Goal: Task Accomplishment & Management: Complete application form

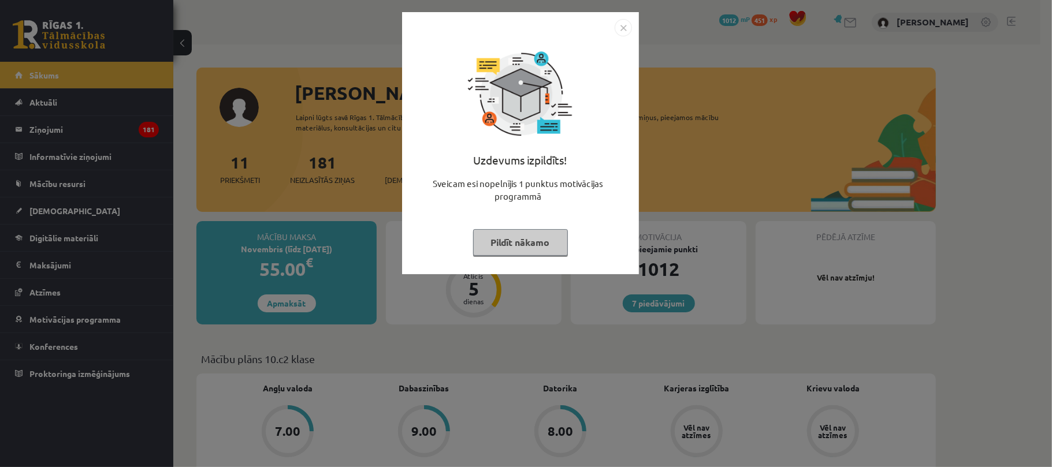
click at [622, 29] on img "Close" at bounding box center [622, 27] width 17 height 17
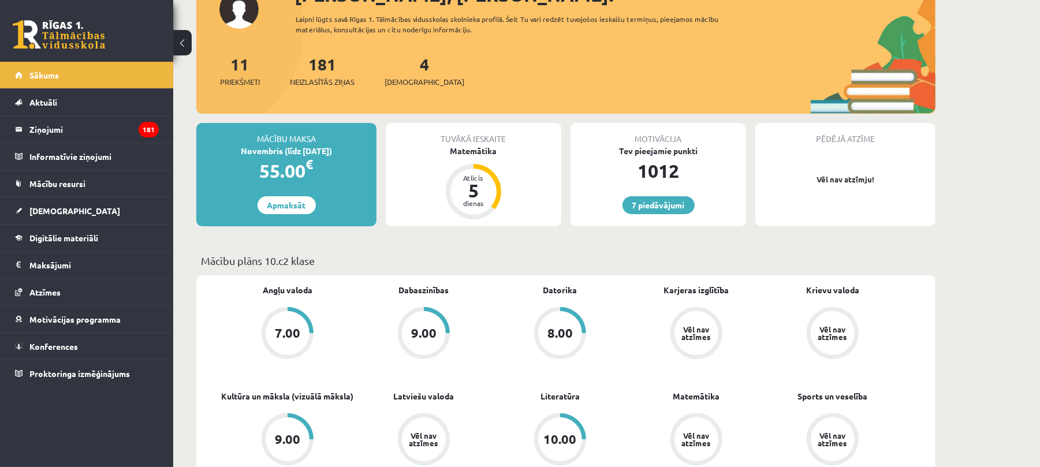
scroll to position [20, 0]
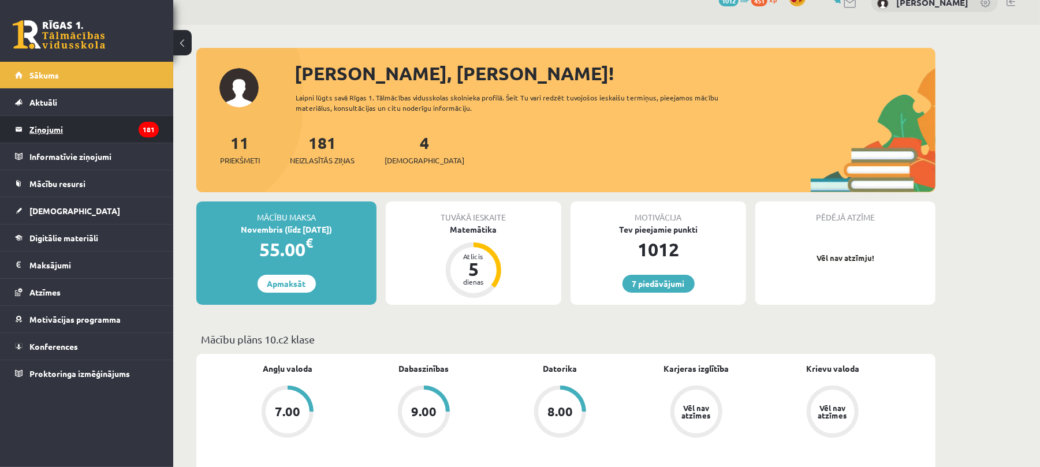
click at [56, 128] on legend "Ziņojumi 181" at bounding box center [93, 129] width 129 height 27
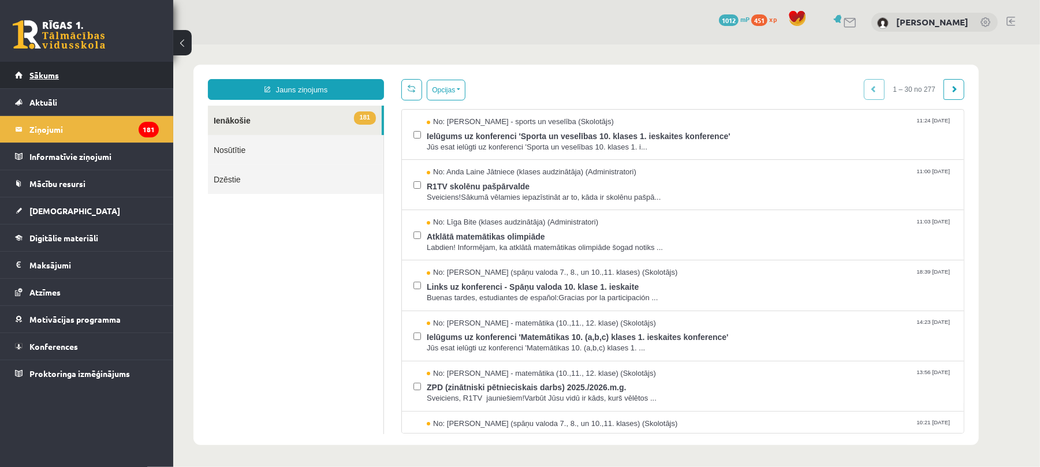
click at [47, 82] on link "Sākums" at bounding box center [87, 75] width 144 height 27
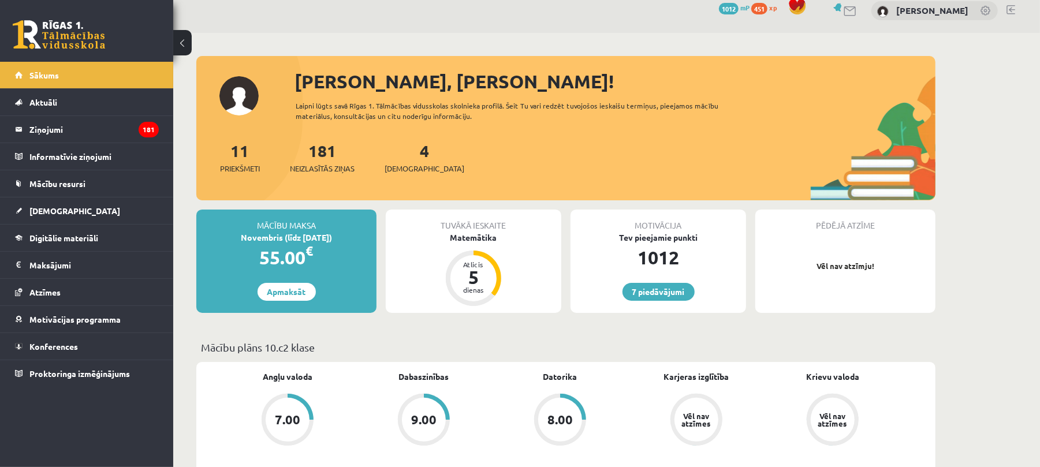
scroll to position [8, 0]
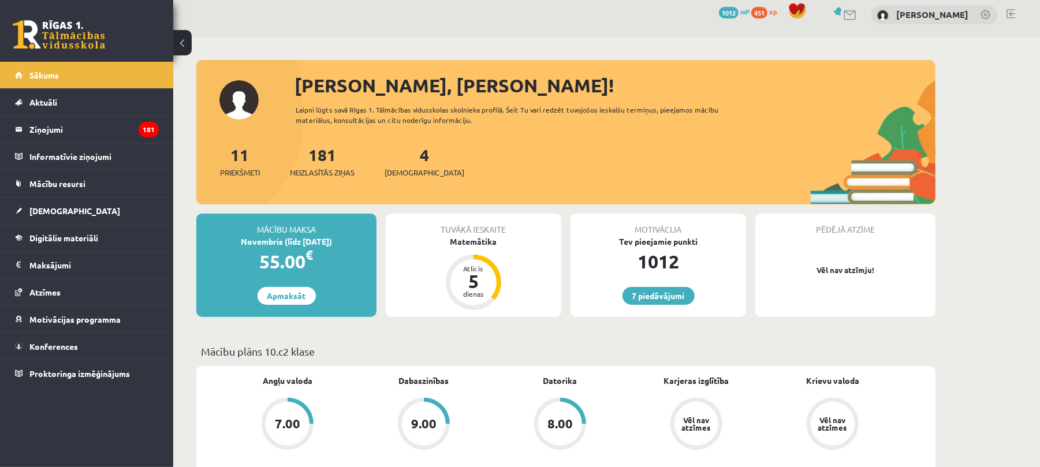
click at [837, 420] on div "Vēl nav atzīmes" at bounding box center [833, 423] width 32 height 15
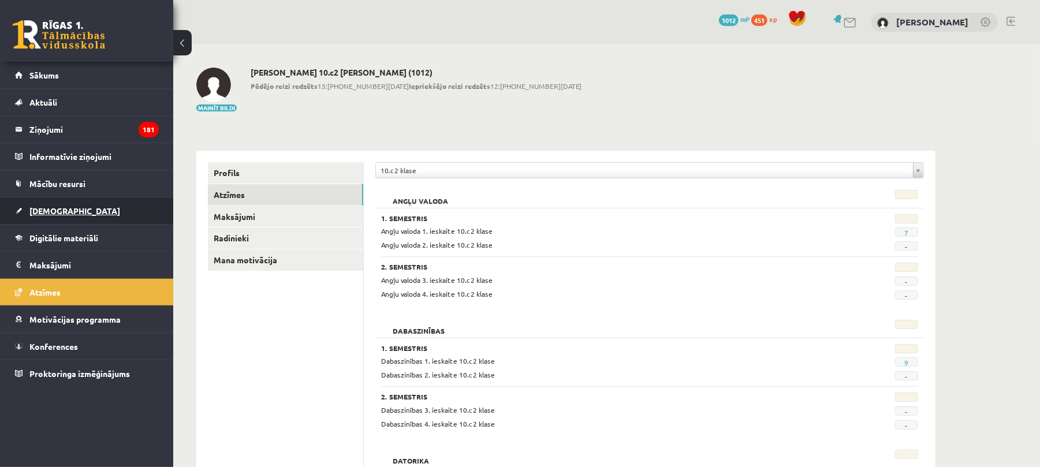
click at [42, 201] on link "[DEMOGRAPHIC_DATA]" at bounding box center [87, 210] width 144 height 27
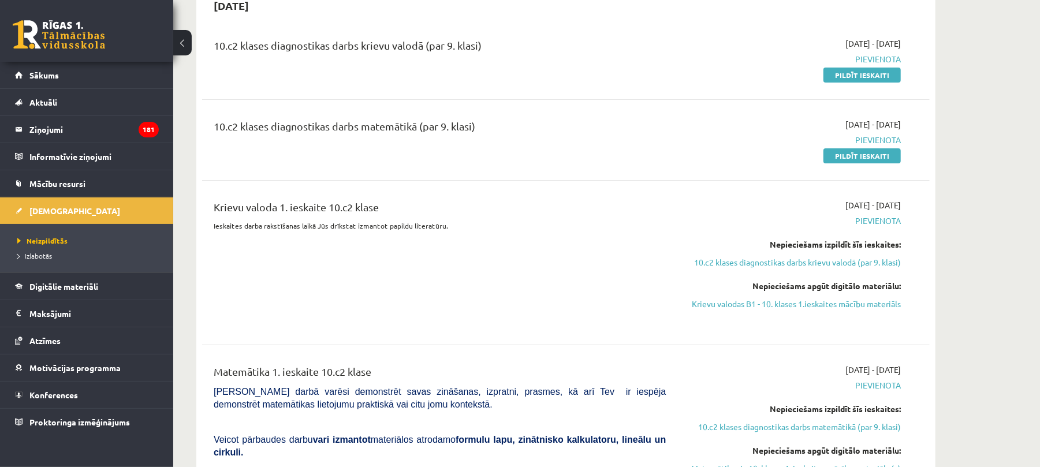
scroll to position [113, 0]
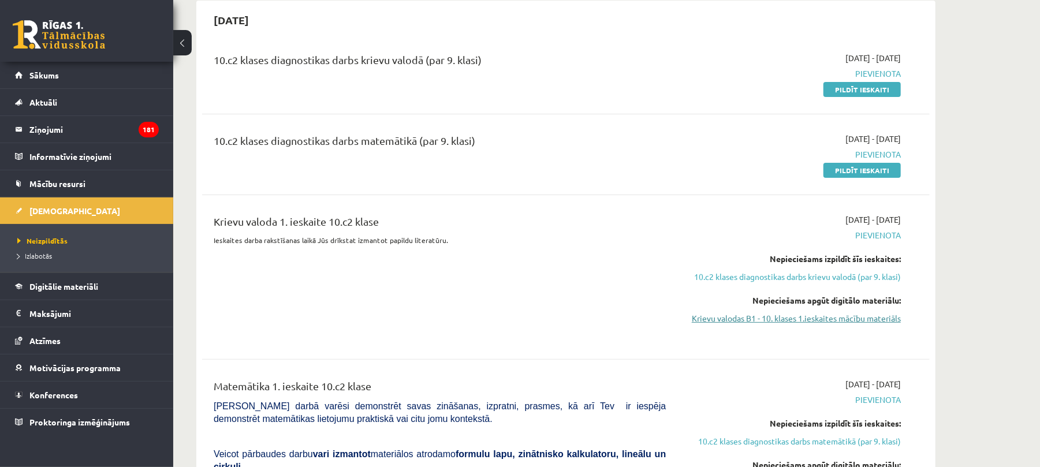
click at [884, 322] on link "Krievu valodas B1 - 10. klases 1.ieskaites mācību materiāls" at bounding box center [792, 318] width 218 height 12
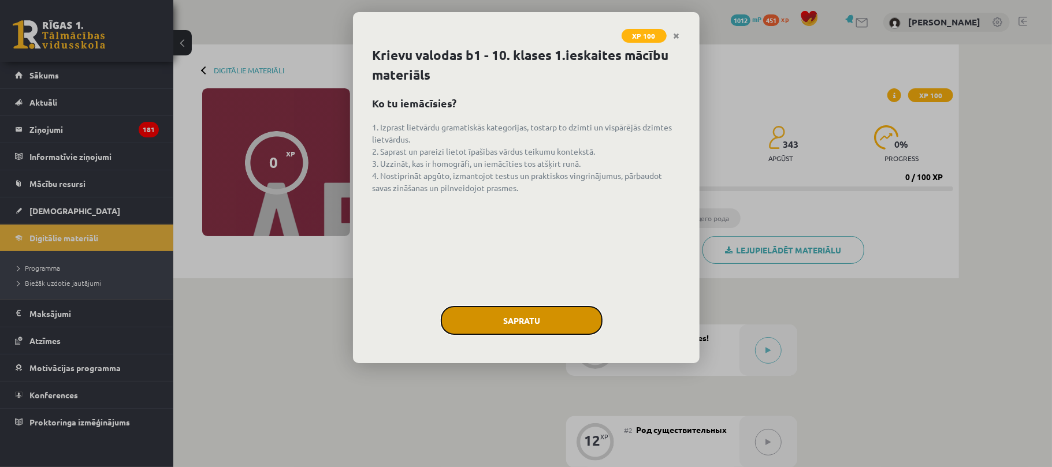
click at [532, 325] on button "Sapratu" at bounding box center [522, 320] width 162 height 29
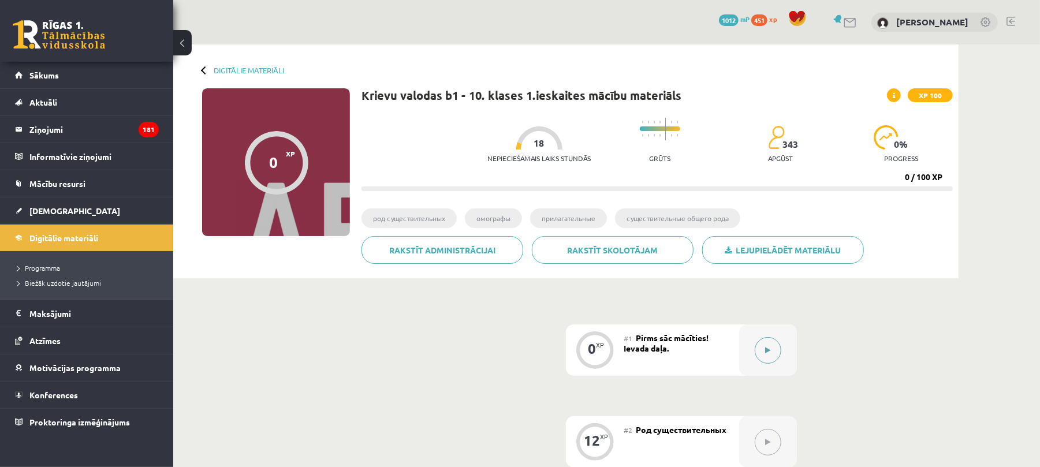
click at [763, 354] on button at bounding box center [768, 350] width 27 height 27
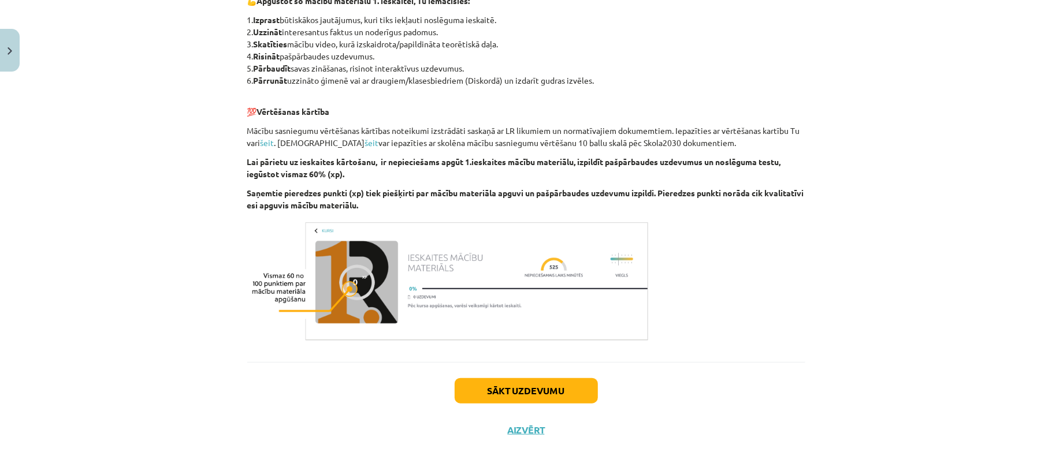
scroll to position [611, 0]
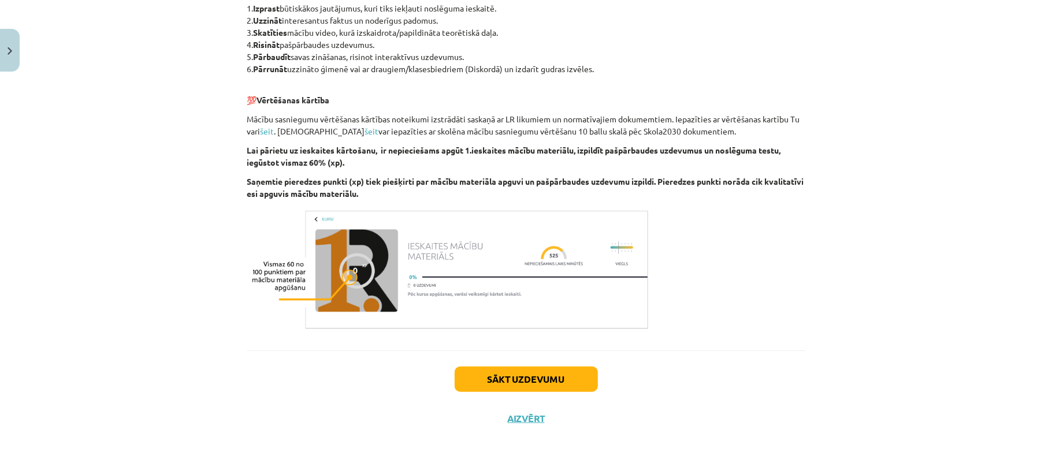
click at [519, 376] on button "Sākt uzdevumu" at bounding box center [525, 379] width 143 height 25
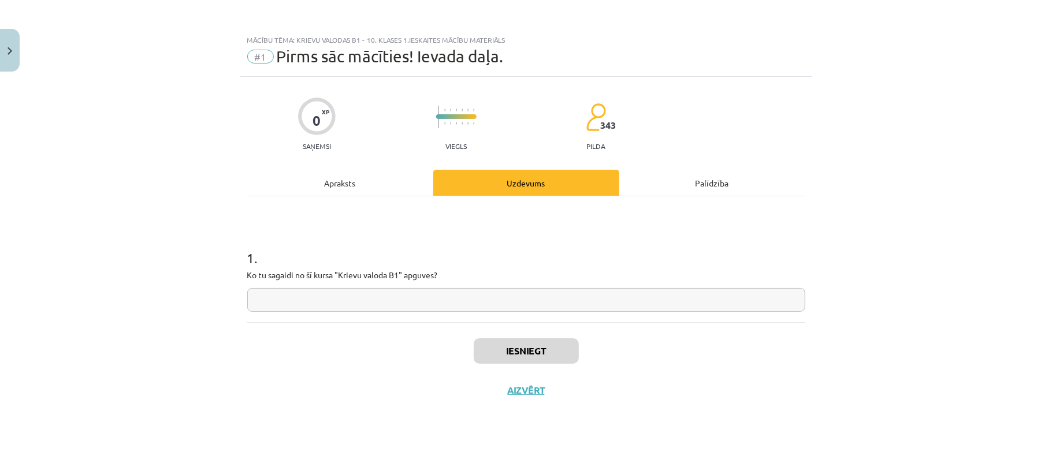
scroll to position [0, 0]
click at [291, 295] on input "text" at bounding box center [526, 300] width 558 height 24
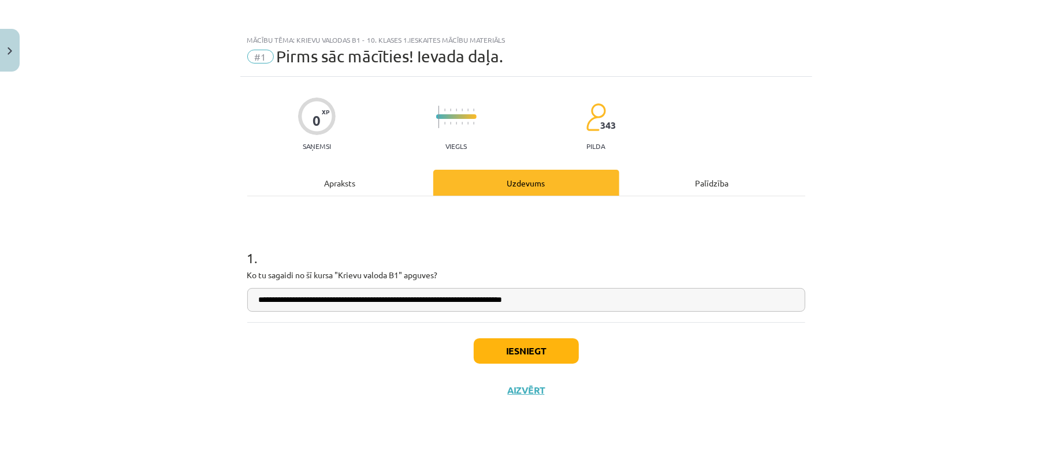
type input "**********"
click at [511, 354] on button "Iesniegt" at bounding box center [526, 350] width 105 height 25
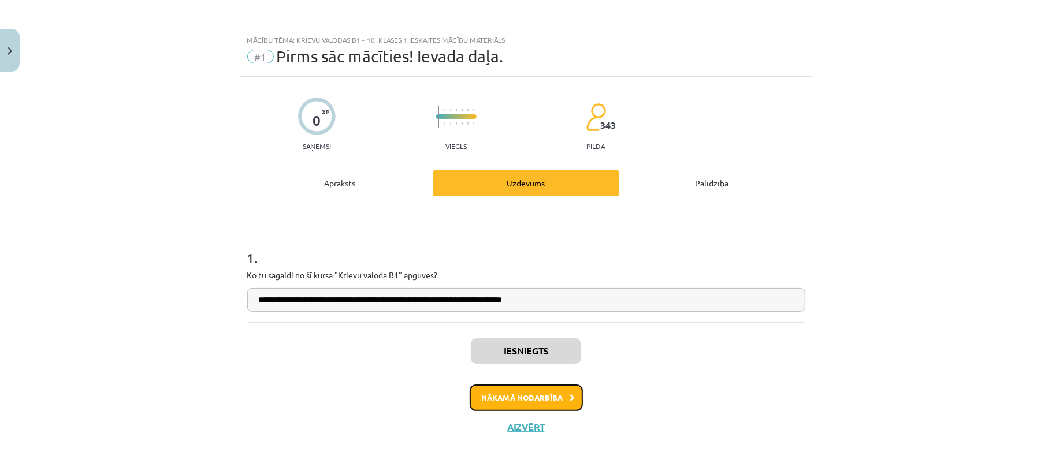
click at [529, 400] on button "Nākamā nodarbība" at bounding box center [525, 398] width 113 height 27
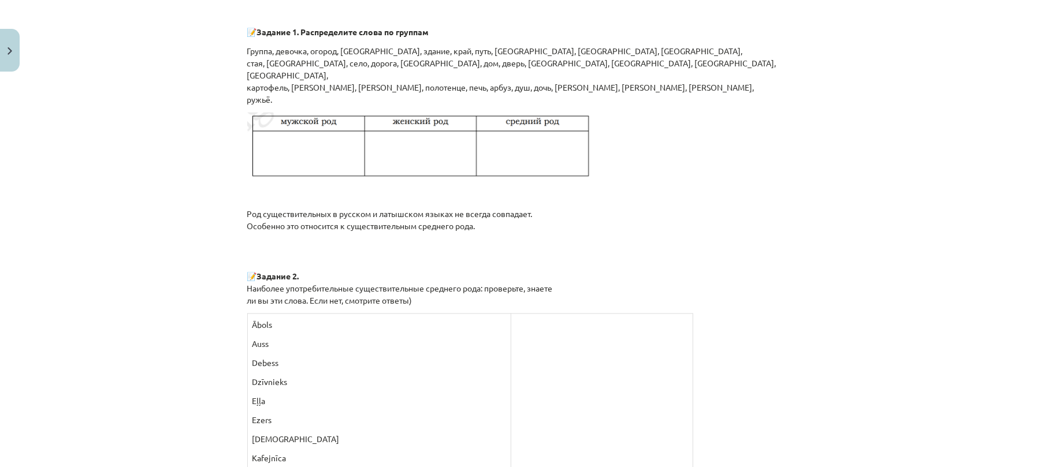
scroll to position [925, 0]
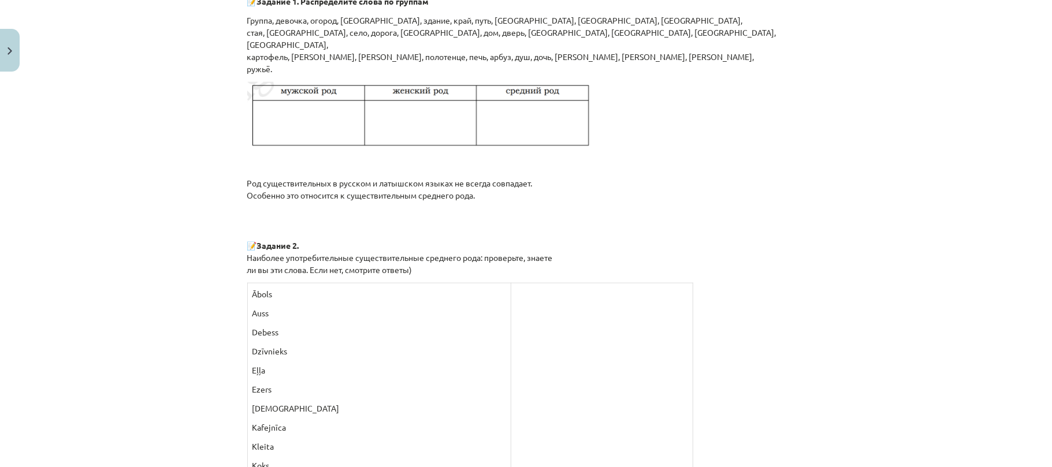
click at [443, 116] on img at bounding box center [420, 116] width 346 height 69
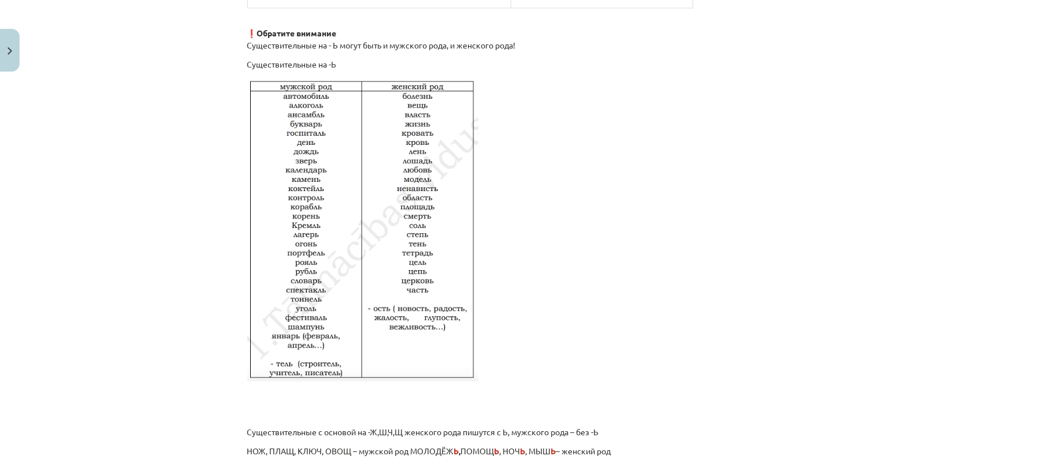
scroll to position [1925, 0]
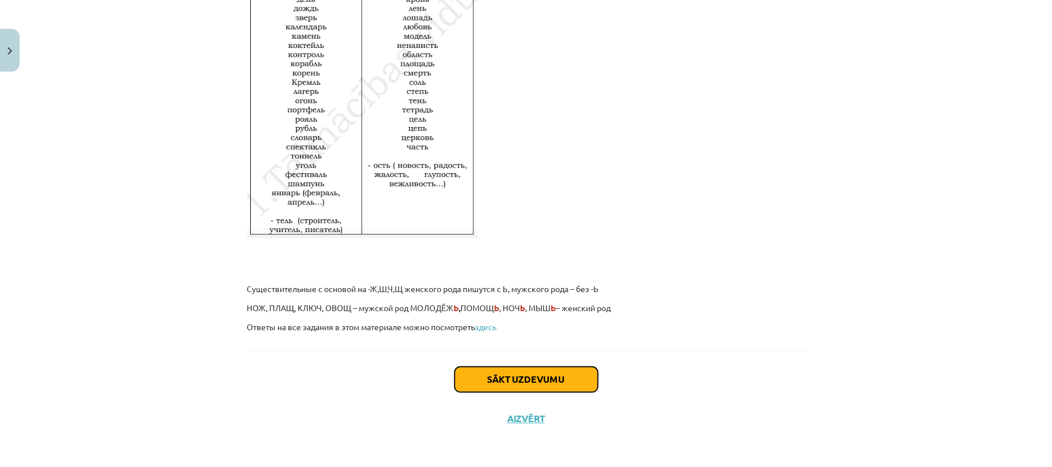
click at [500, 382] on button "Sākt uzdevumu" at bounding box center [525, 379] width 143 height 25
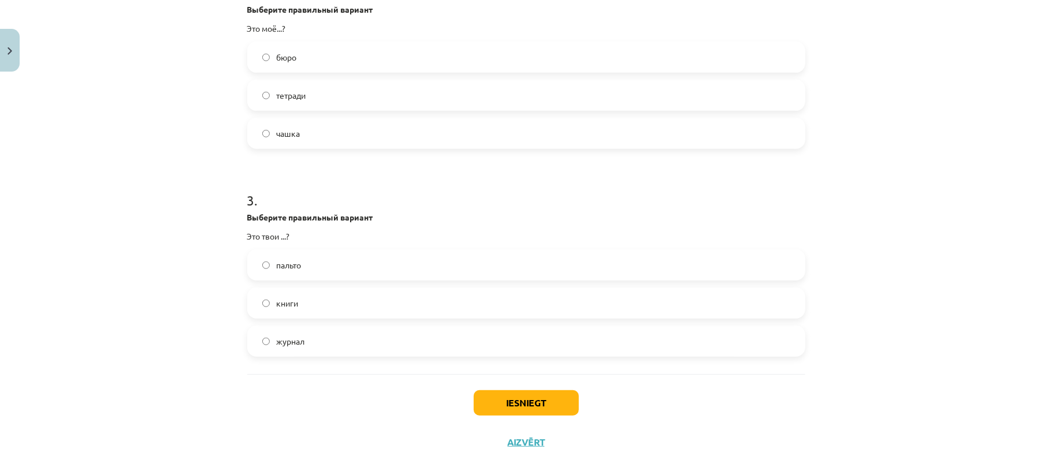
scroll to position [441, 0]
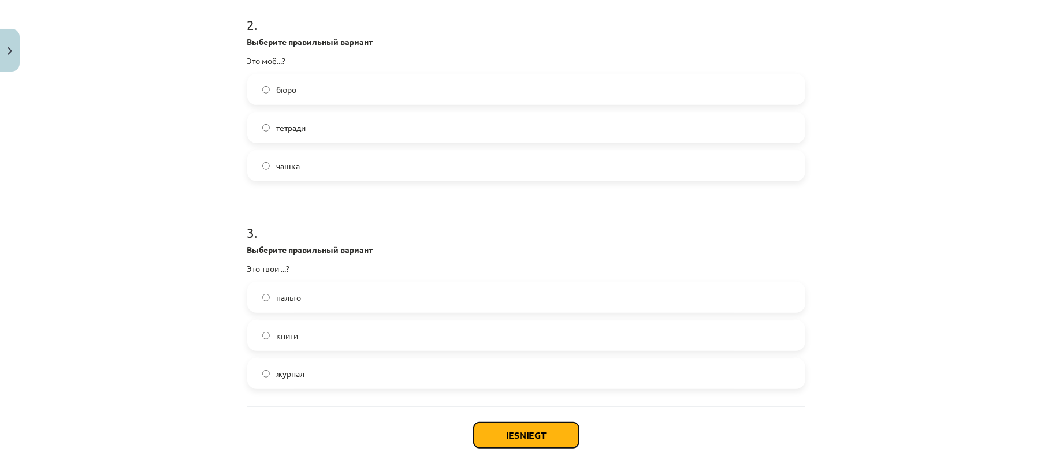
click at [513, 444] on button "Iesniegt" at bounding box center [526, 435] width 105 height 25
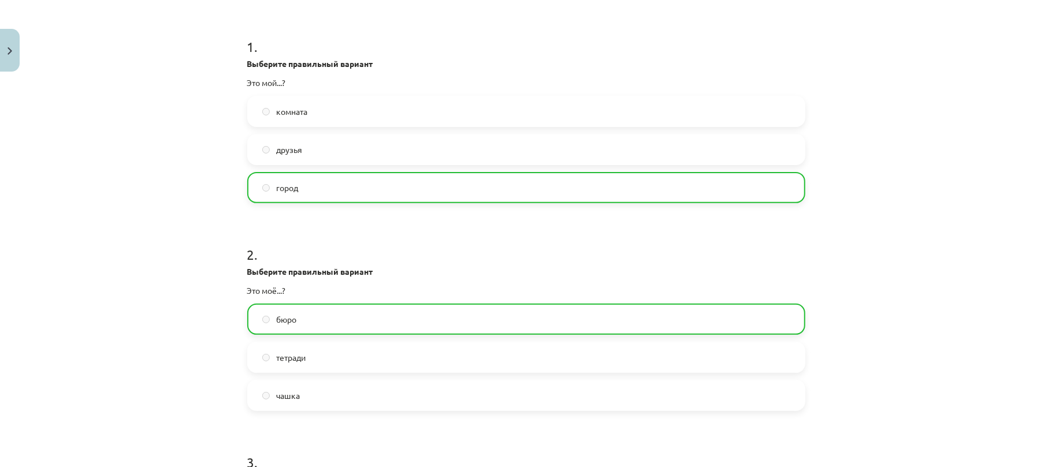
scroll to position [534, 0]
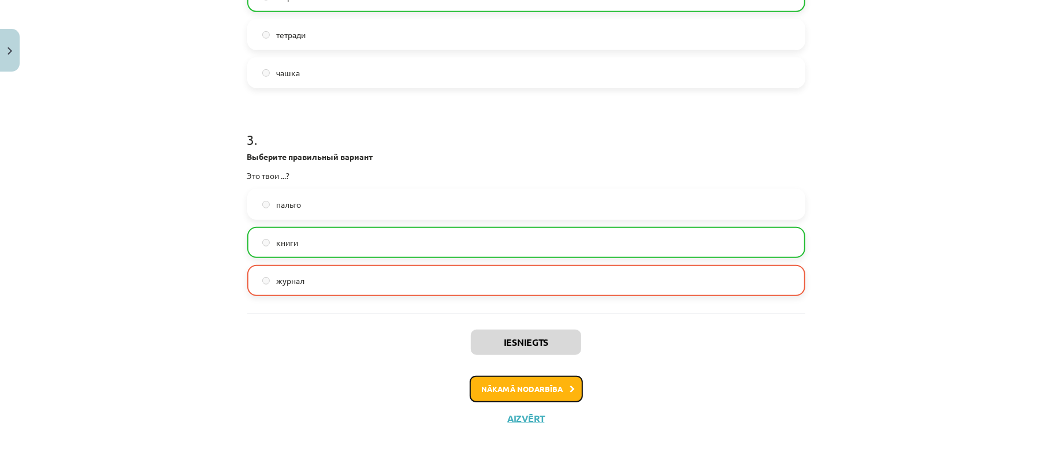
click at [514, 389] on button "Nākamā nodarbība" at bounding box center [525, 389] width 113 height 27
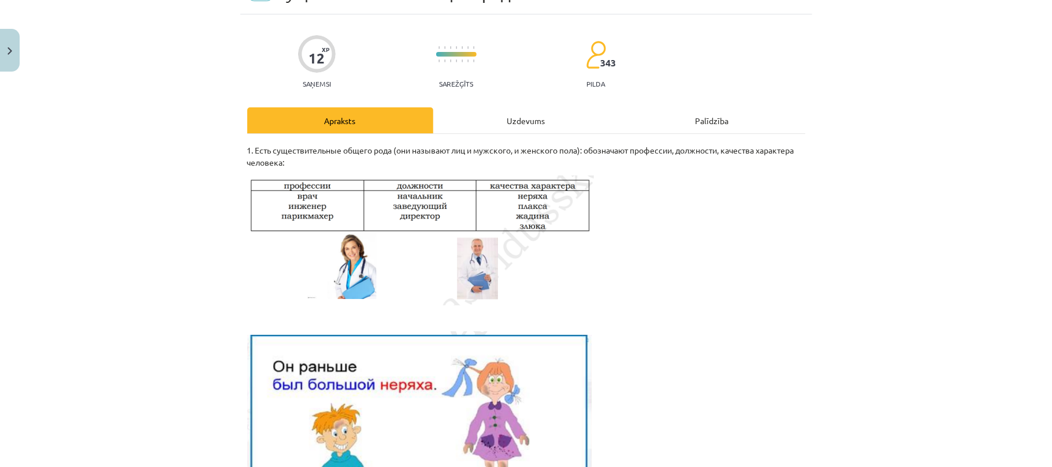
scroll to position [29, 0]
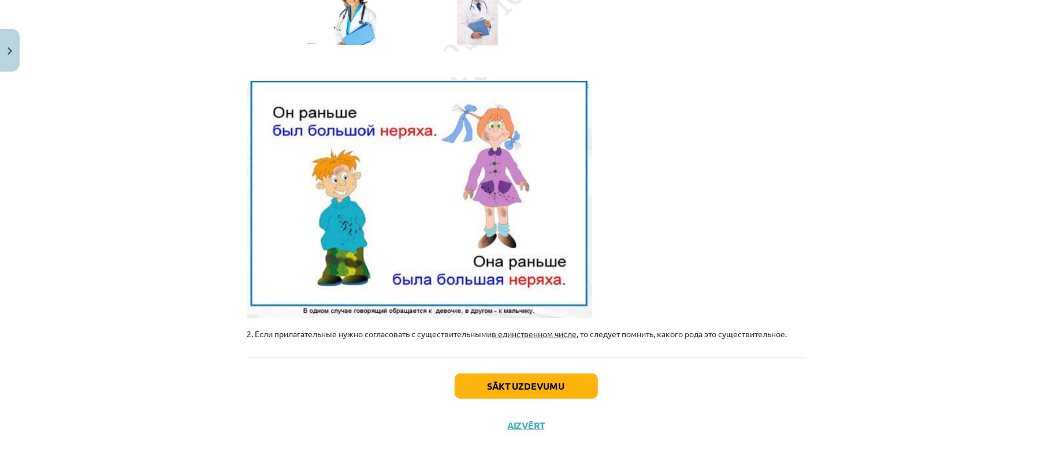
scroll to position [324, 0]
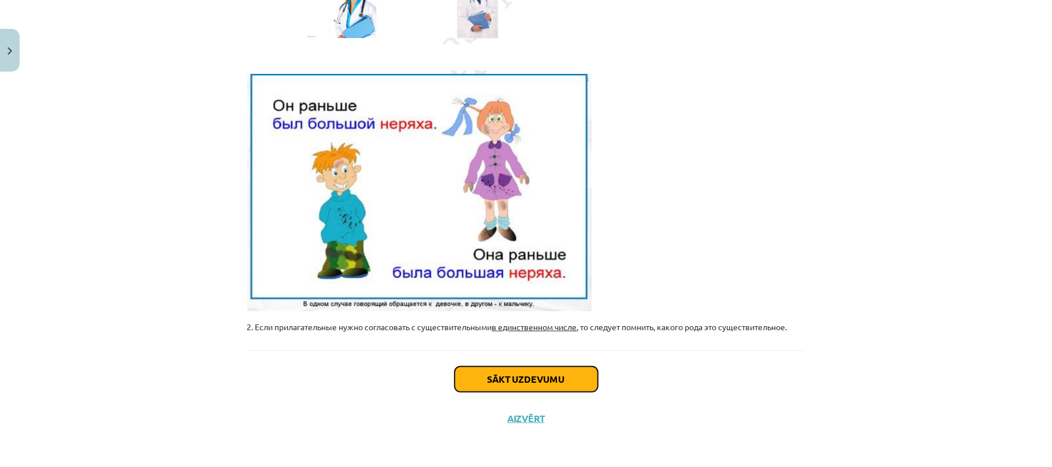
click at [497, 371] on button "Sākt uzdevumu" at bounding box center [525, 379] width 143 height 25
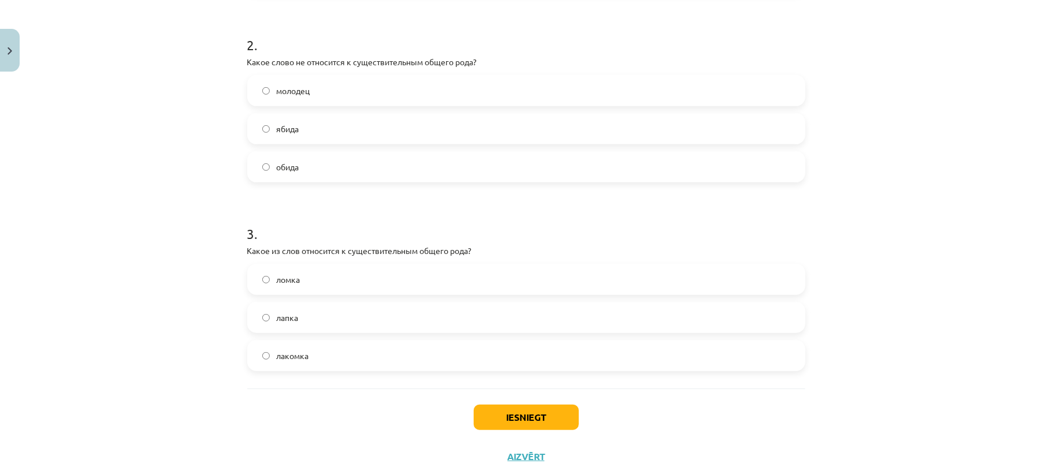
scroll to position [409, 0]
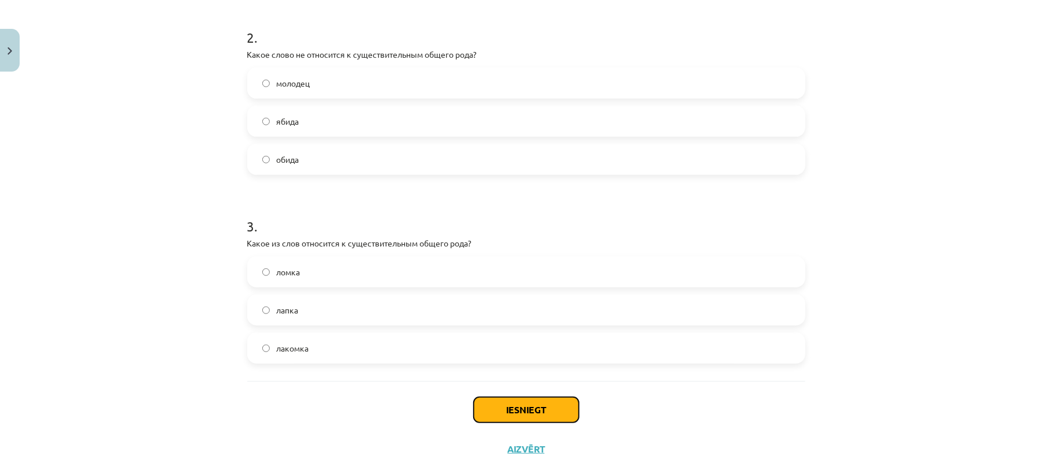
click at [509, 412] on button "Iesniegt" at bounding box center [526, 409] width 105 height 25
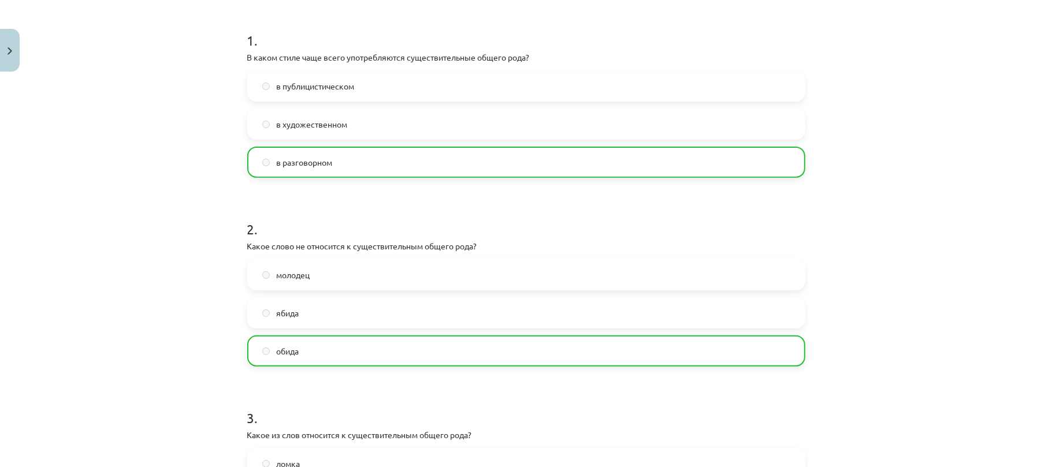
scroll to position [477, 0]
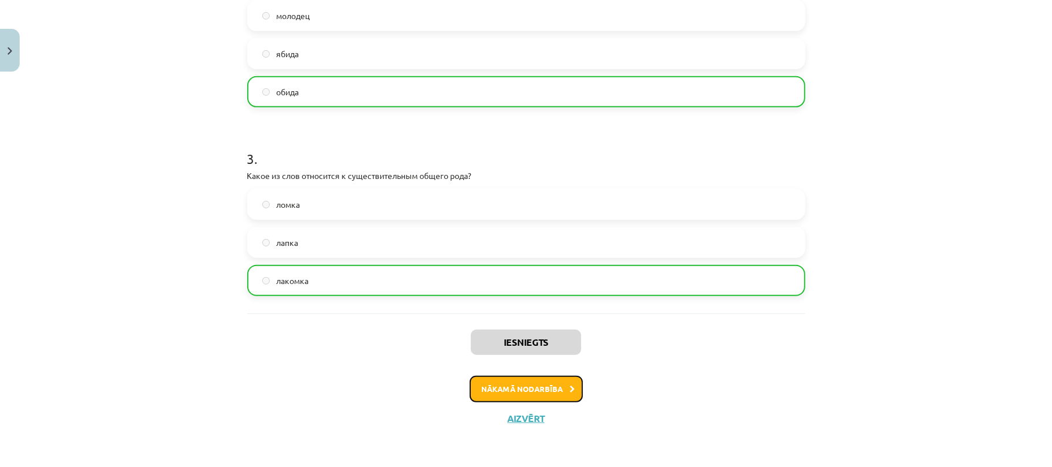
click at [513, 386] on button "Nākamā nodarbība" at bounding box center [525, 389] width 113 height 27
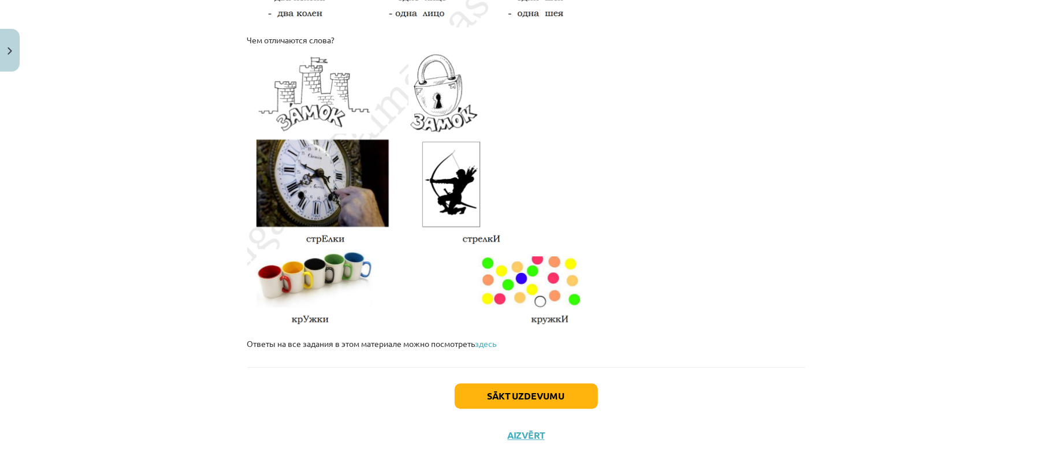
scroll to position [1940, 0]
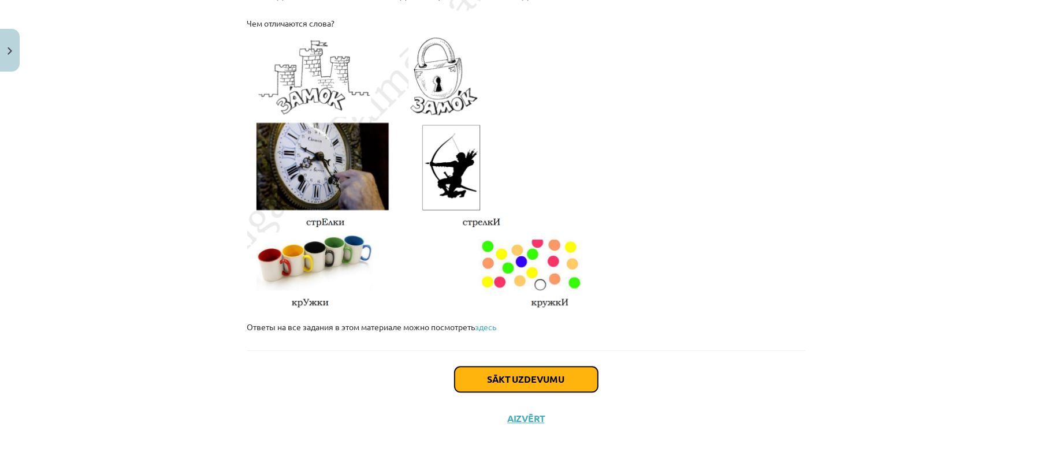
click at [517, 373] on button "Sākt uzdevumu" at bounding box center [525, 379] width 143 height 25
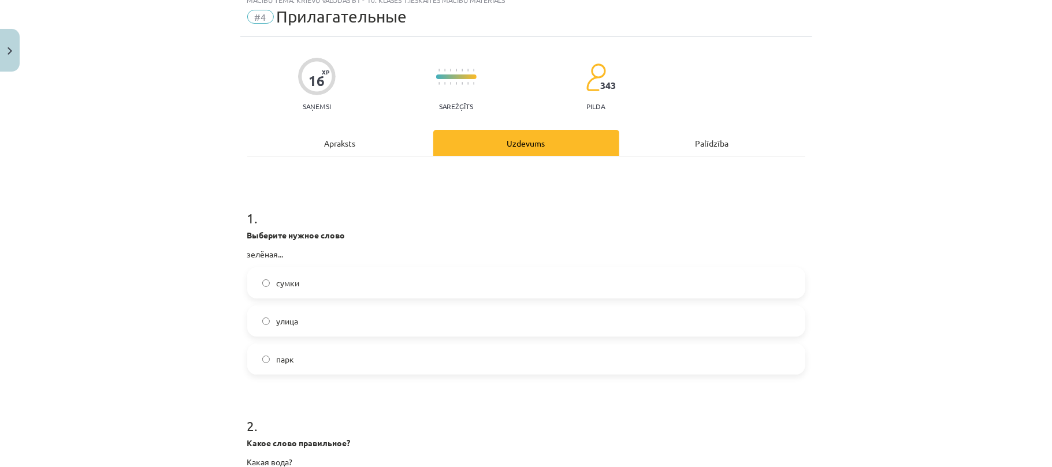
scroll to position [29, 0]
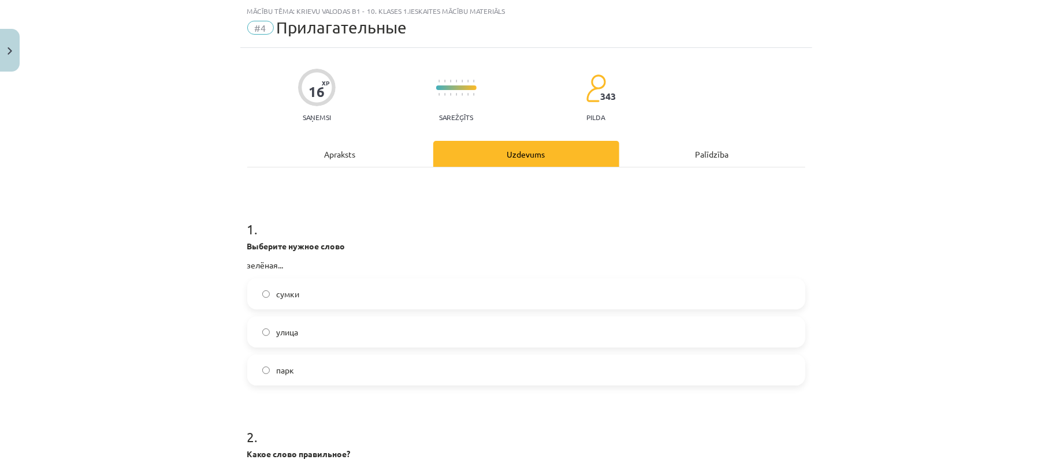
click at [661, 305] on label "сумки" at bounding box center [526, 293] width 556 height 29
click at [261, 327] on label "улица" at bounding box center [526, 332] width 556 height 29
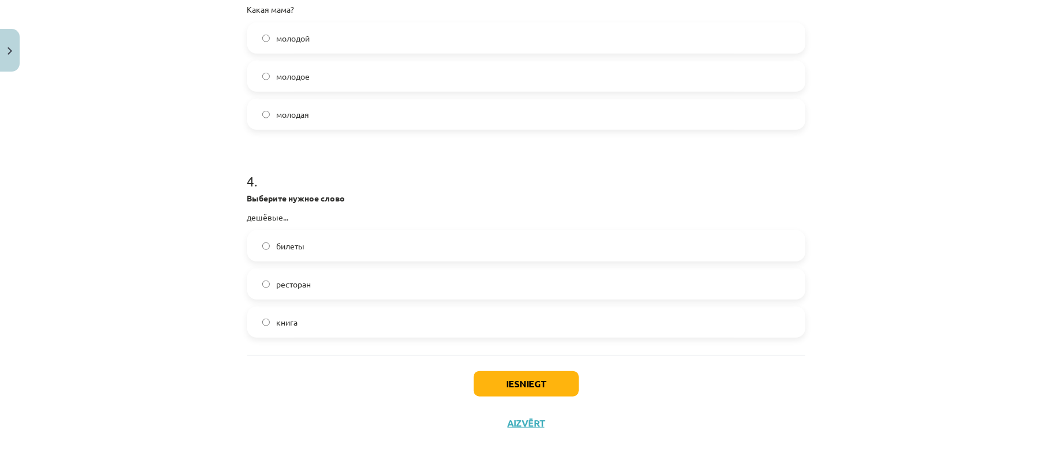
scroll to position [705, 0]
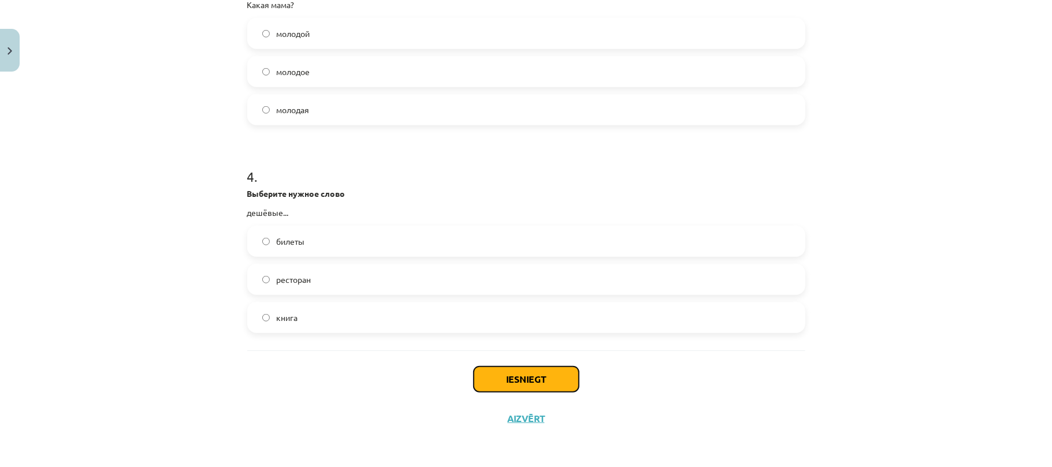
click at [521, 375] on button "Iesniegt" at bounding box center [526, 379] width 105 height 25
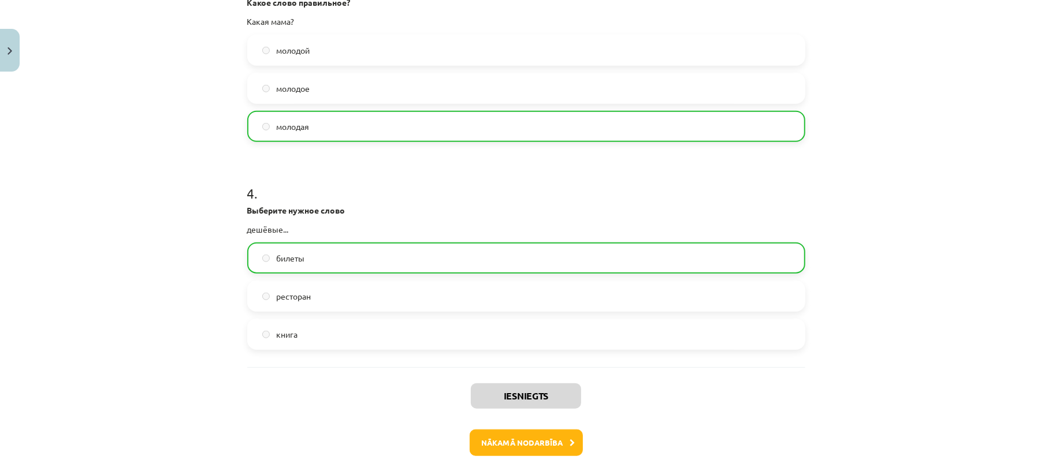
scroll to position [700, 0]
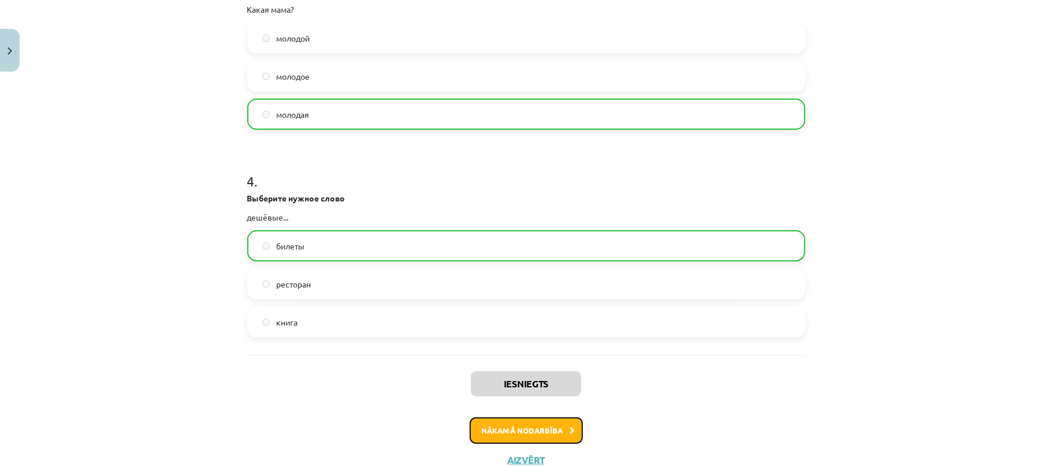
click at [511, 433] on button "Nākamā nodarbība" at bounding box center [525, 430] width 113 height 27
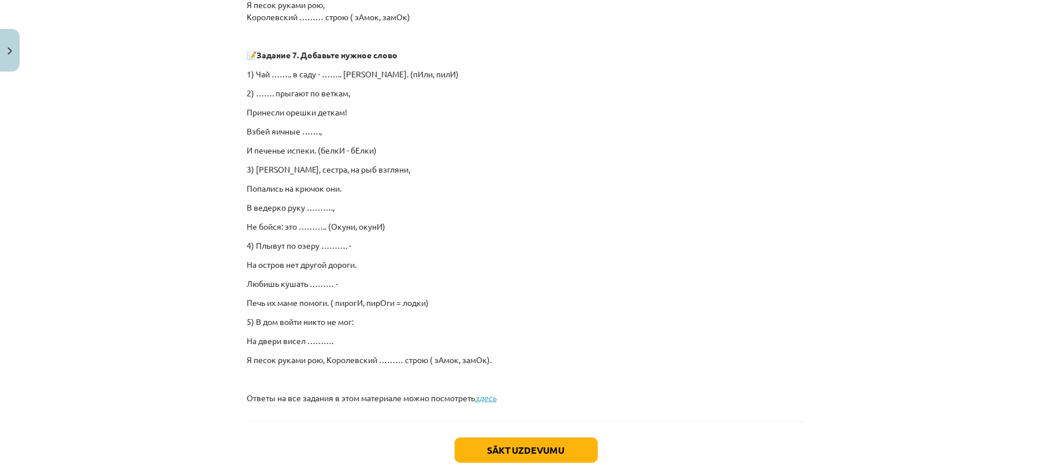
scroll to position [747, 0]
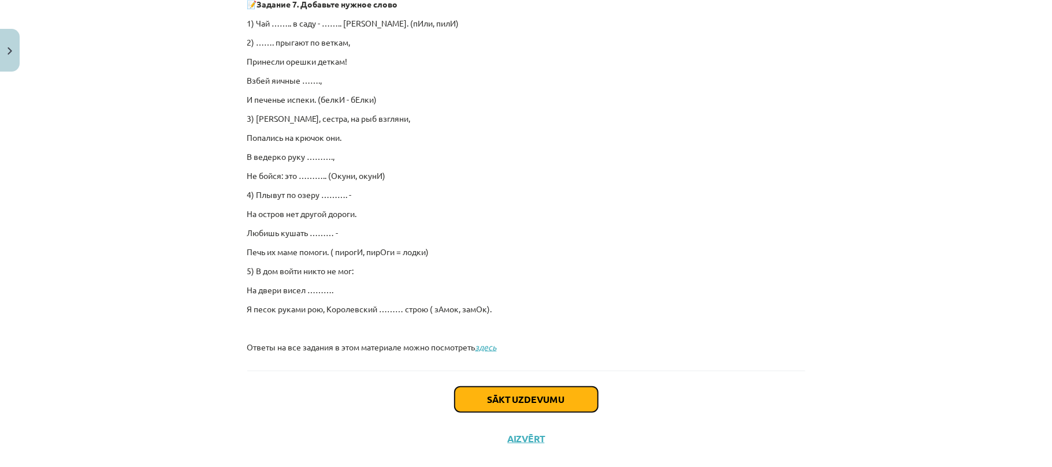
click at [516, 396] on button "Sākt uzdevumu" at bounding box center [525, 399] width 143 height 25
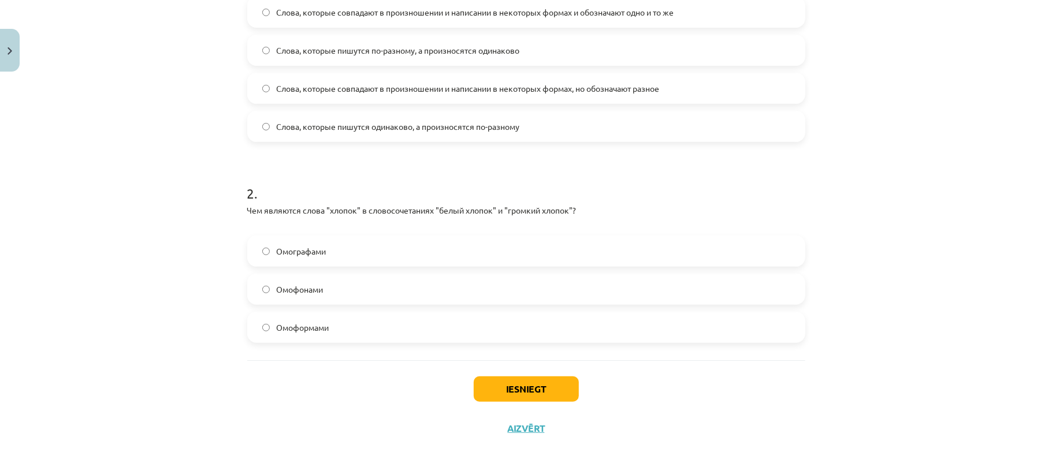
scroll to position [321, 0]
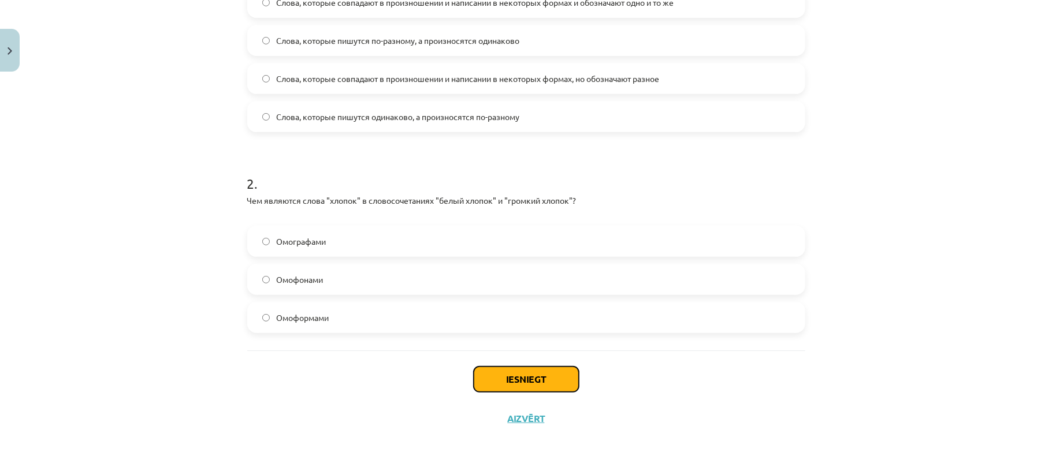
click at [505, 374] on button "Iesniegt" at bounding box center [526, 379] width 105 height 25
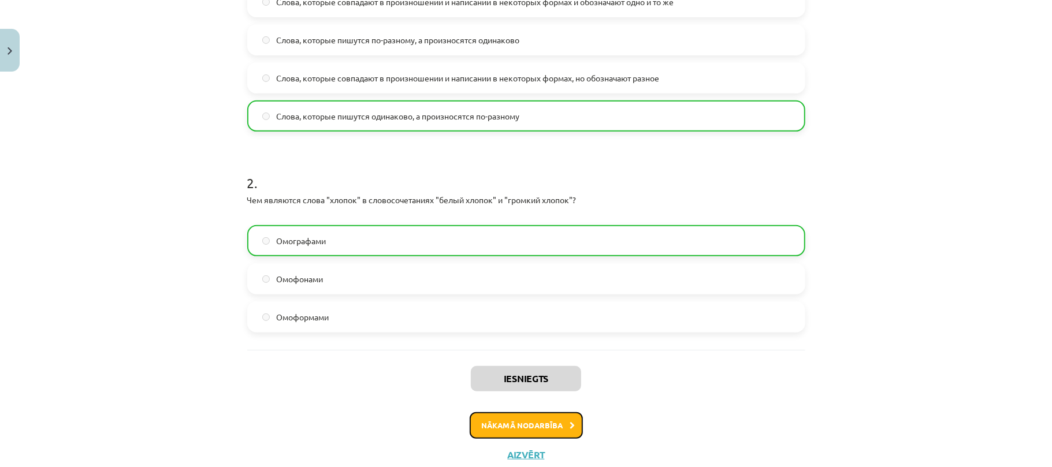
click at [538, 425] on button "Nākamā nodarbība" at bounding box center [525, 425] width 113 height 27
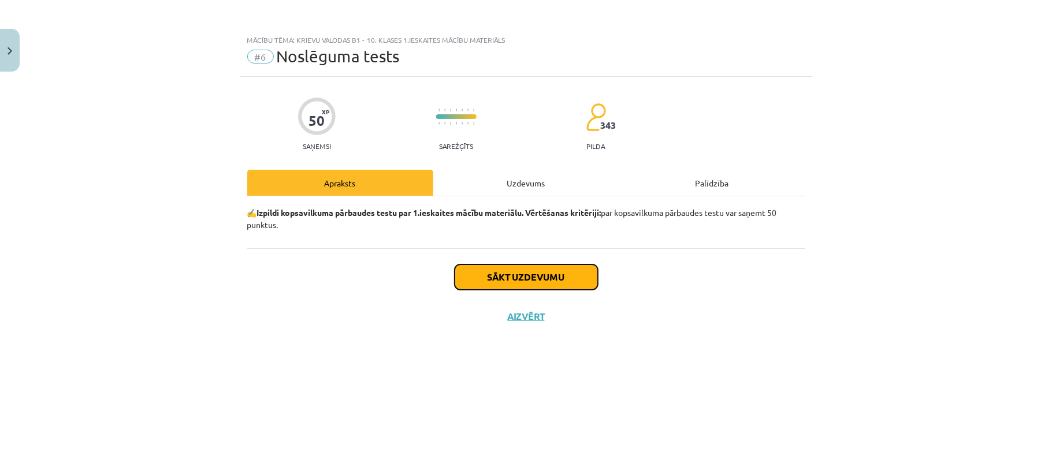
click at [532, 281] on button "Sākt uzdevumu" at bounding box center [525, 276] width 143 height 25
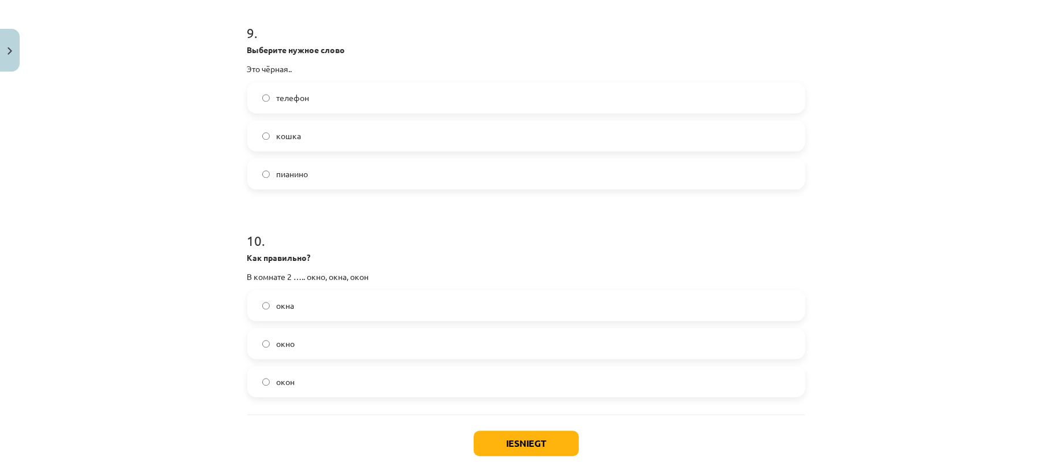
scroll to position [1915, 0]
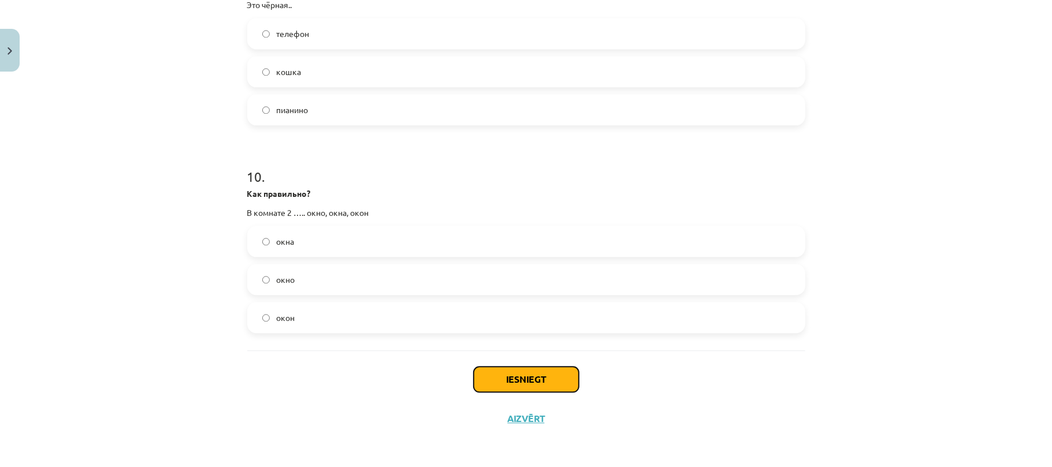
click at [507, 376] on button "Iesniegt" at bounding box center [526, 379] width 105 height 25
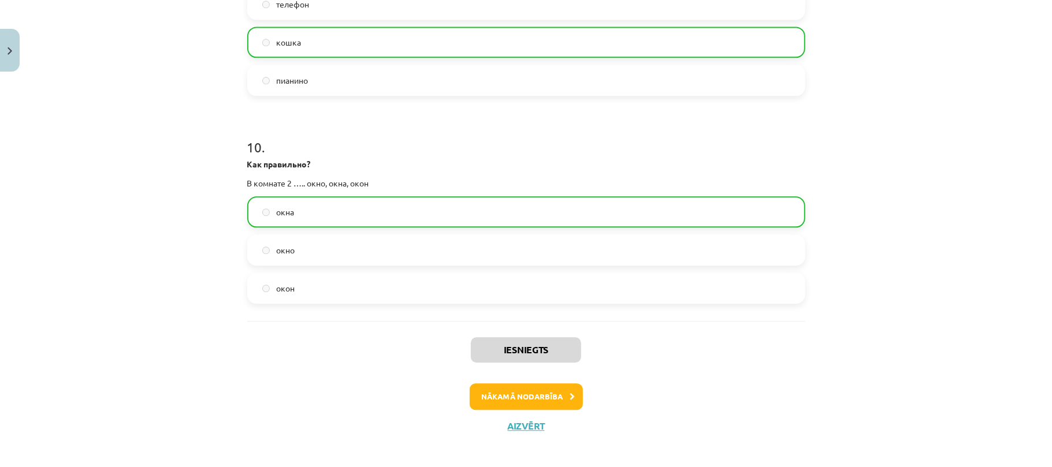
scroll to position [1952, 0]
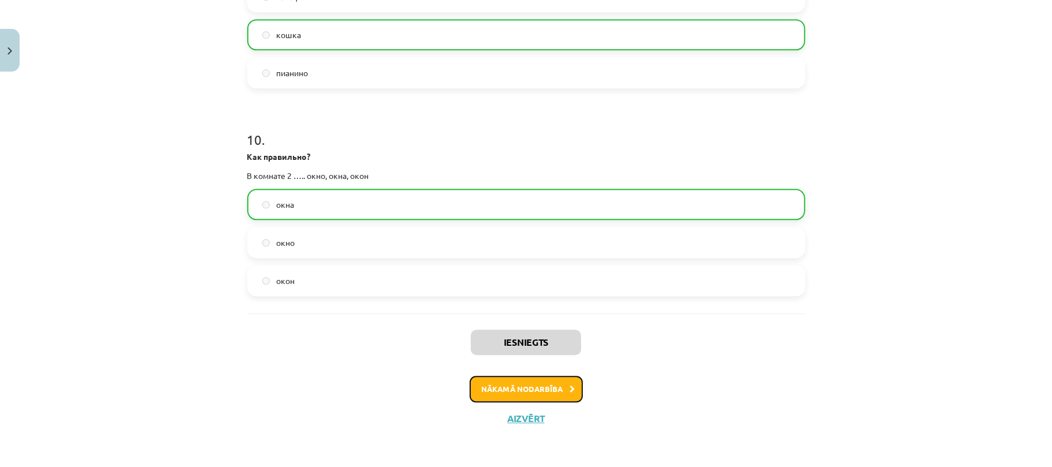
click at [545, 383] on button "Nākamā nodarbība" at bounding box center [525, 389] width 113 height 27
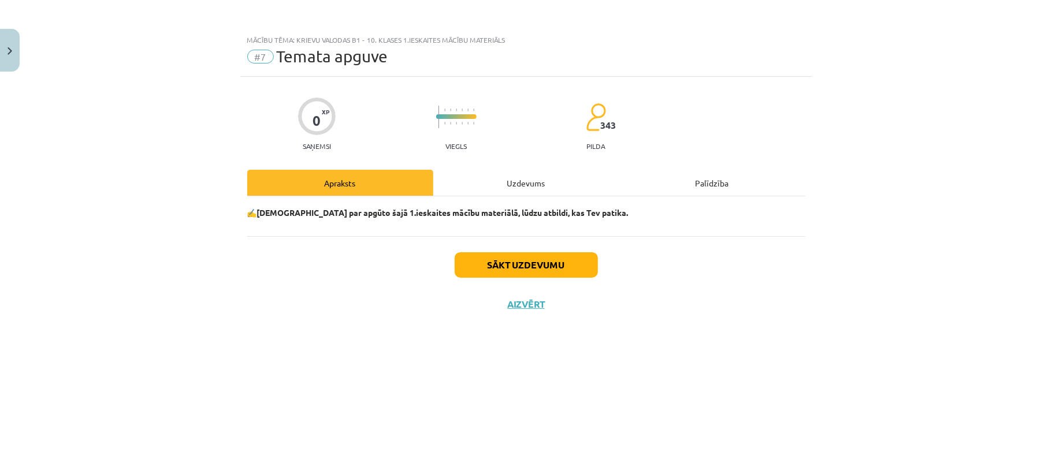
scroll to position [0, 0]
click at [518, 263] on button "Sākt uzdevumu" at bounding box center [525, 264] width 143 height 25
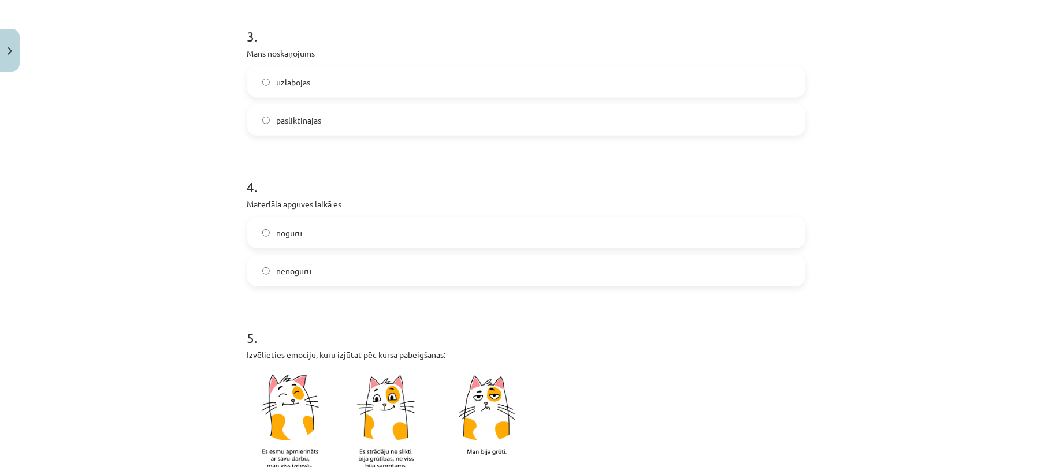
scroll to position [554, 0]
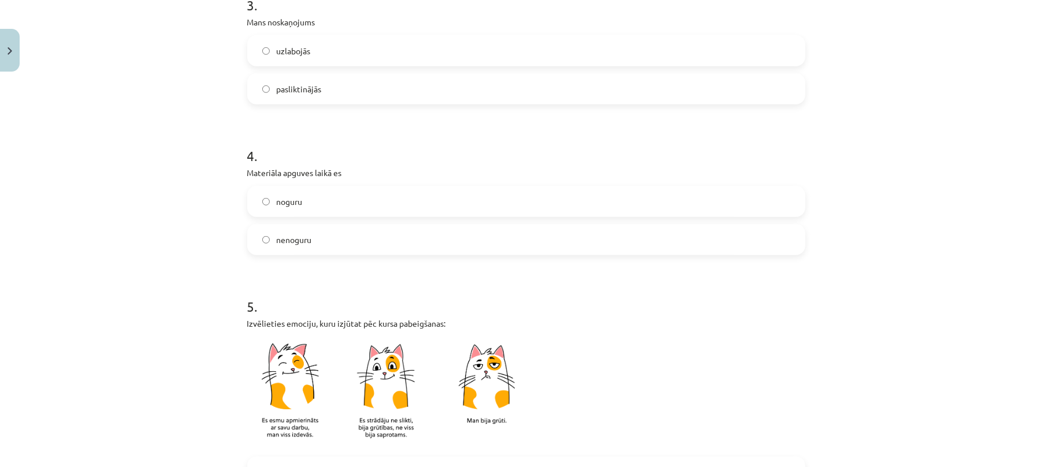
click at [264, 201] on label "noguru" at bounding box center [526, 201] width 556 height 29
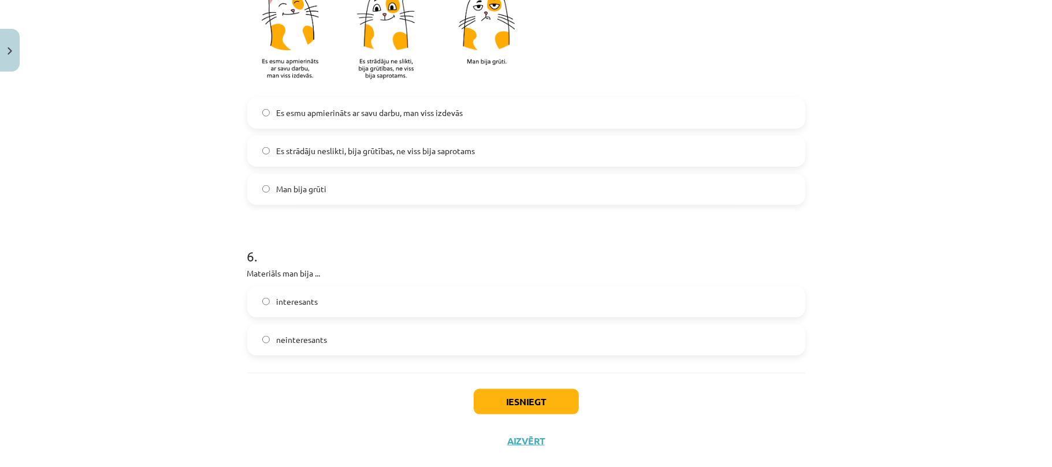
scroll to position [936, 0]
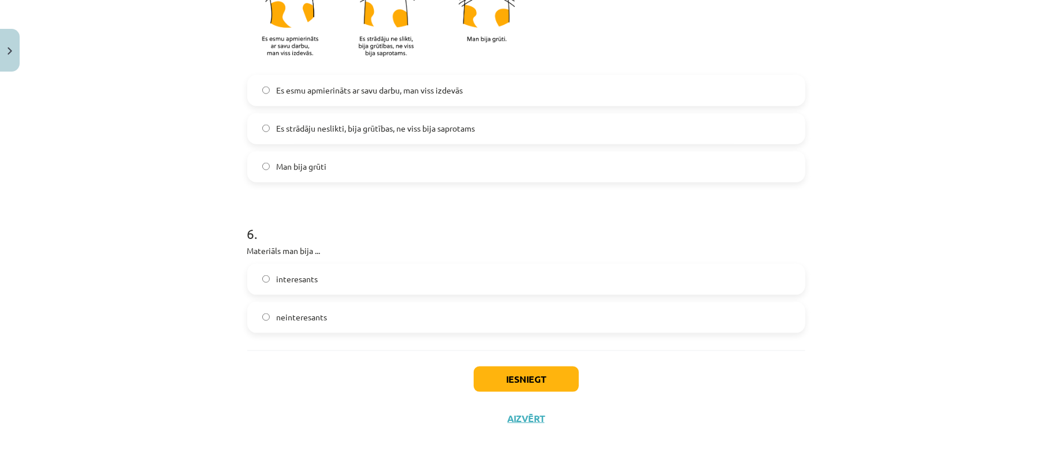
click at [259, 275] on label "interesants" at bounding box center [526, 279] width 556 height 29
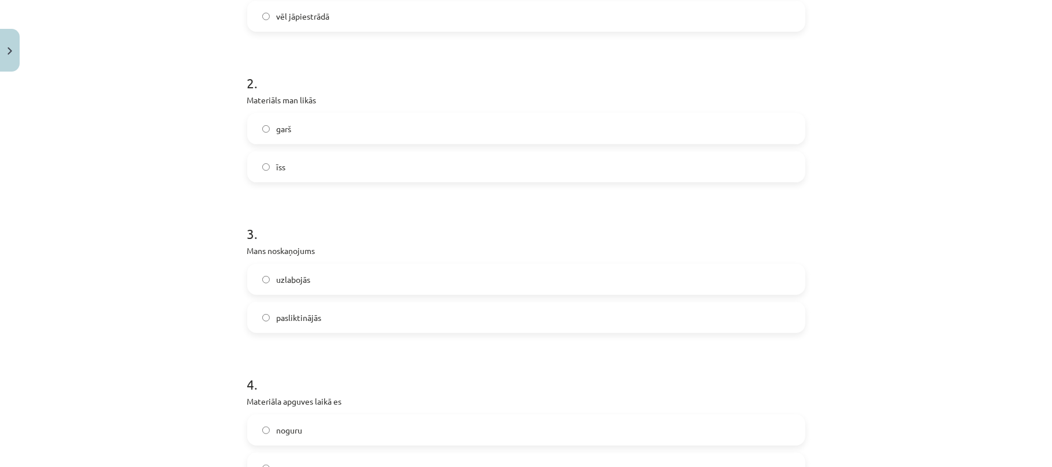
scroll to position [320, 0]
click at [261, 280] on label "uzlabojās" at bounding box center [526, 285] width 556 height 29
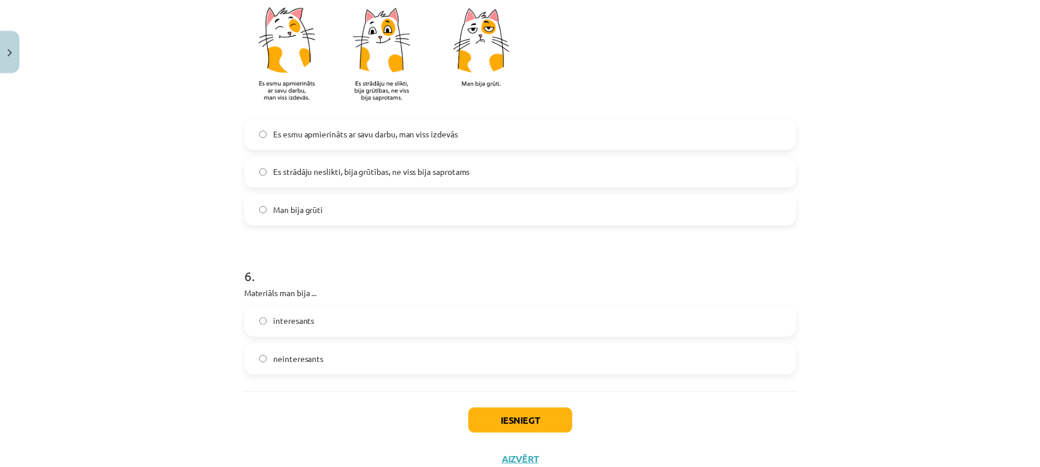
scroll to position [936, 0]
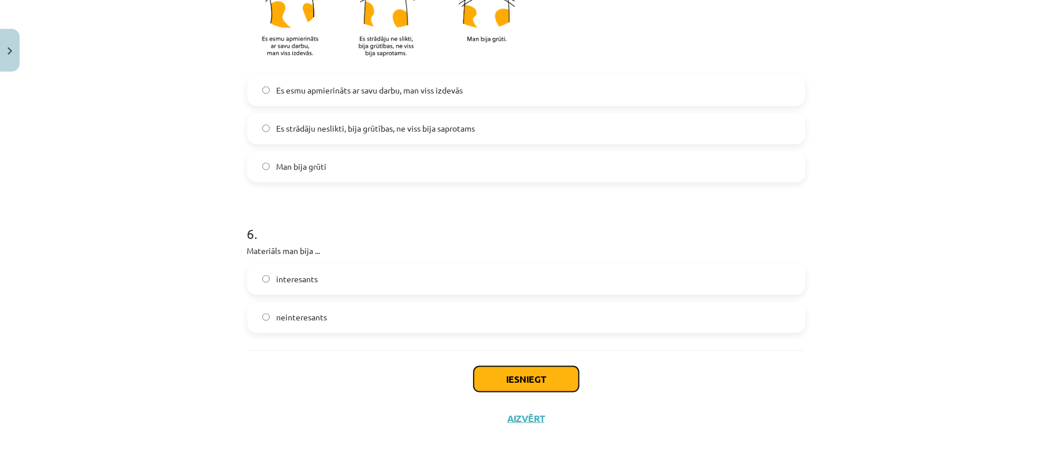
click at [513, 377] on button "Iesniegt" at bounding box center [526, 379] width 105 height 25
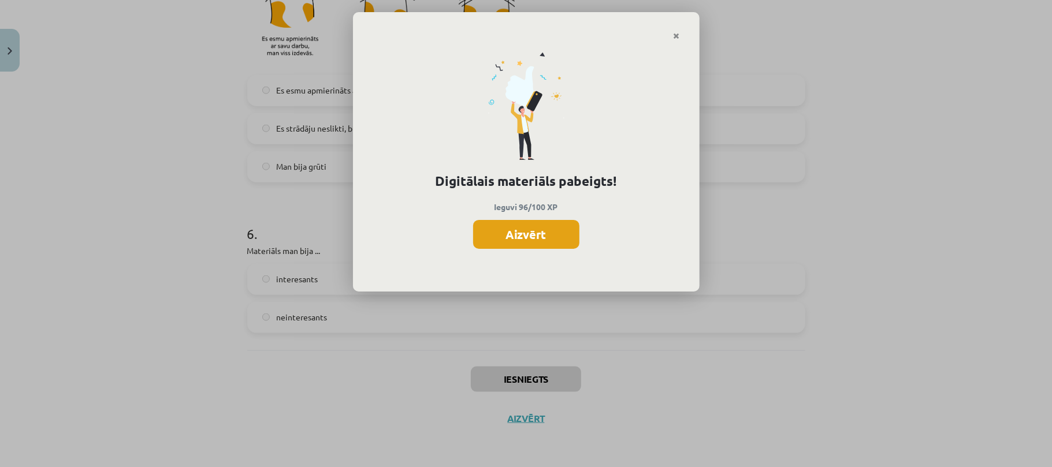
click at [536, 239] on button "Aizvērt" at bounding box center [526, 234] width 106 height 29
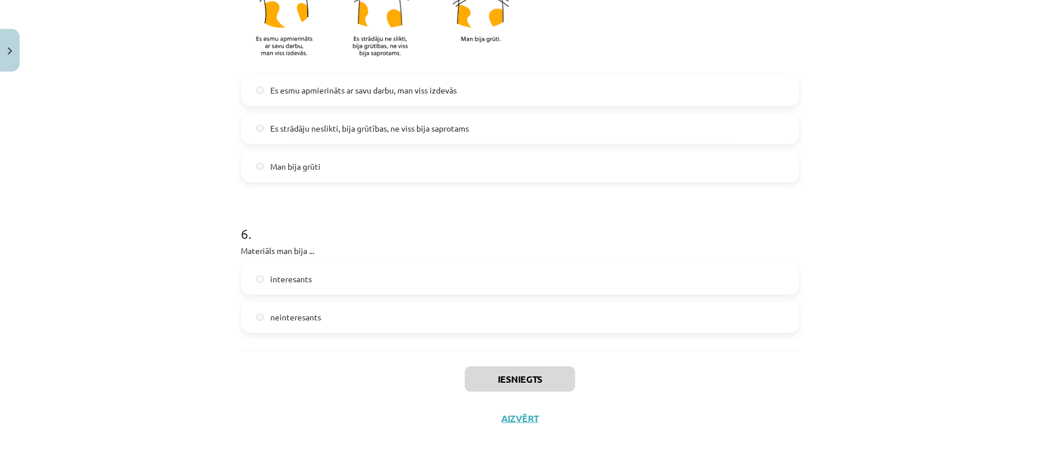
drag, startPoint x: 1042, startPoint y: 125, endPoint x: 1020, endPoint y: 52, distance: 76.5
click at [1020, 52] on div "Mācību tēma: Krievu valodas b1 - 10. klases 1.ieskaites mācību materiāls #7 Tem…" at bounding box center [520, 233] width 1040 height 467
click at [522, 420] on button "Aizvērt" at bounding box center [520, 419] width 44 height 12
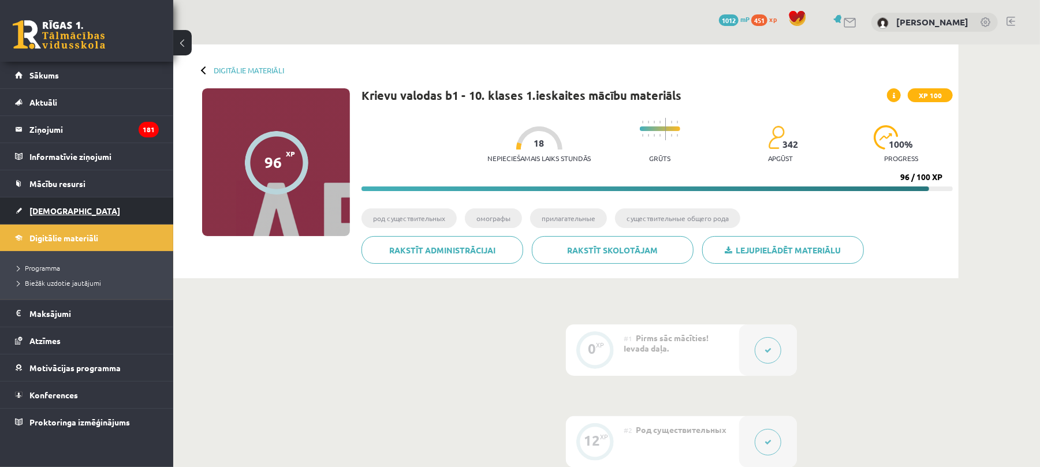
click at [58, 211] on span "[DEMOGRAPHIC_DATA]" at bounding box center [74, 211] width 91 height 10
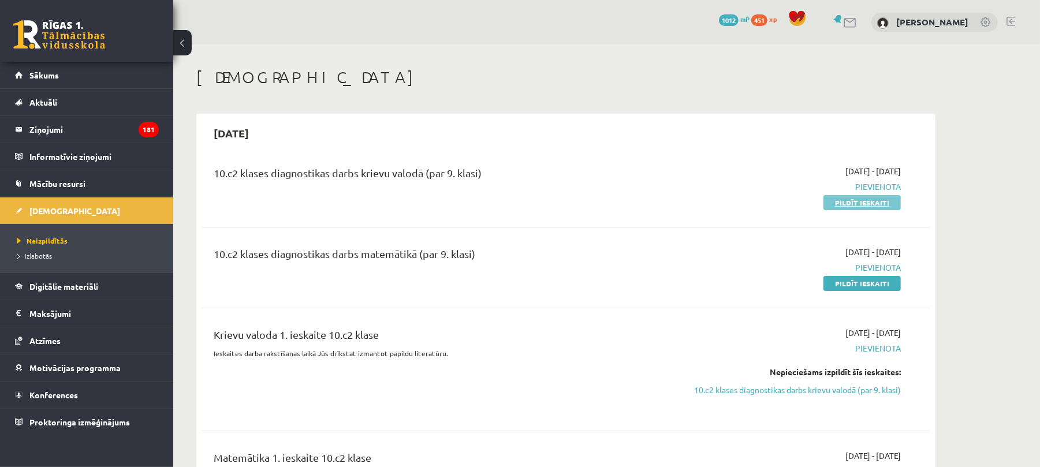
click at [877, 203] on link "Pildīt ieskaiti" at bounding box center [861, 202] width 77 height 15
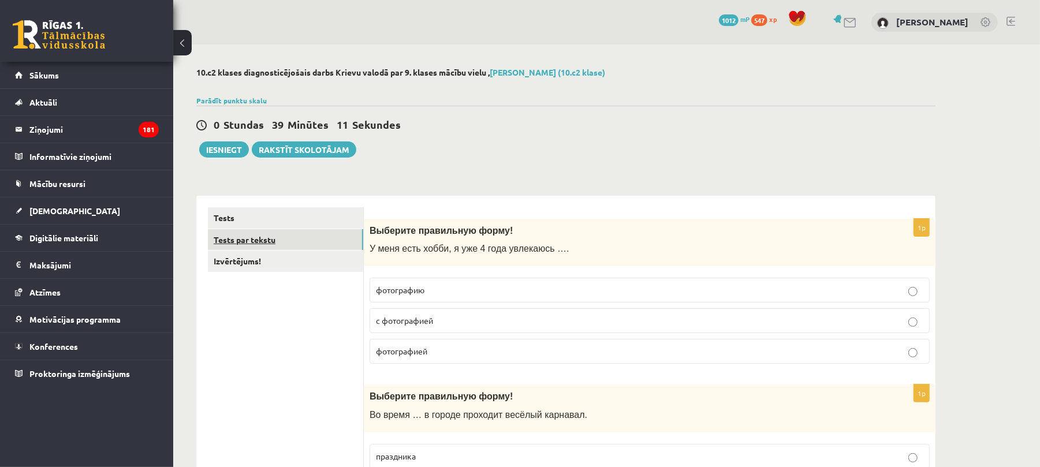
click at [273, 238] on link "Tests par tekstu" at bounding box center [285, 239] width 155 height 21
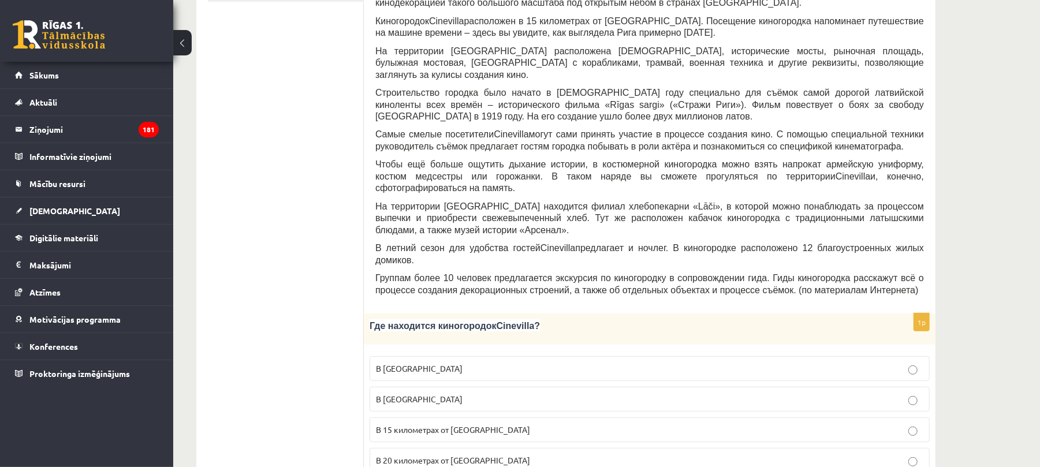
scroll to position [135, 0]
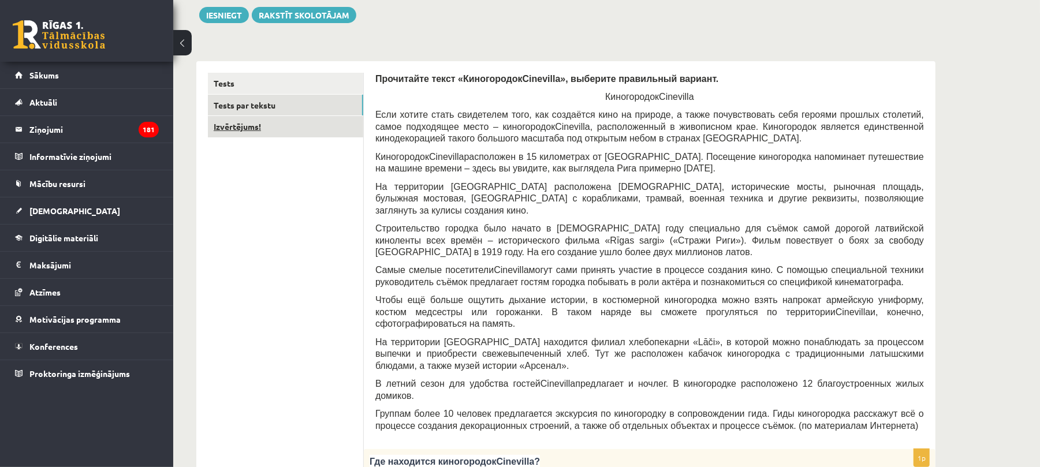
click at [234, 127] on link "Izvērtējums!" at bounding box center [285, 126] width 155 height 21
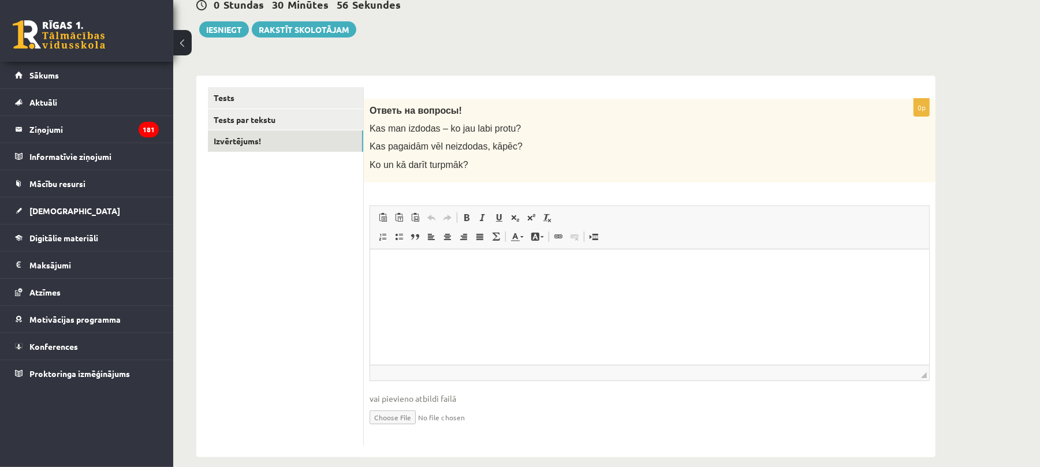
scroll to position [134, 0]
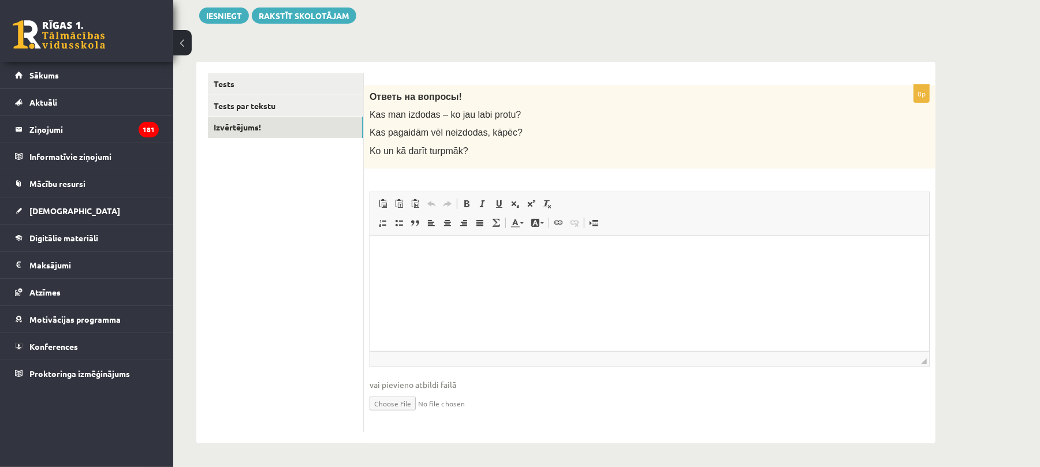
click at [394, 258] on p "Editor, wiswyg-editor-user-answer-47433763781540" at bounding box center [649, 253] width 536 height 12
drag, startPoint x: 583, startPoint y: 258, endPoint x: 378, endPoint y: 255, distance: 205.6
click at [378, 255] on html "**********" at bounding box center [649, 252] width 559 height 35
click at [420, 268] on span "Cut" at bounding box center [431, 266] width 36 height 17
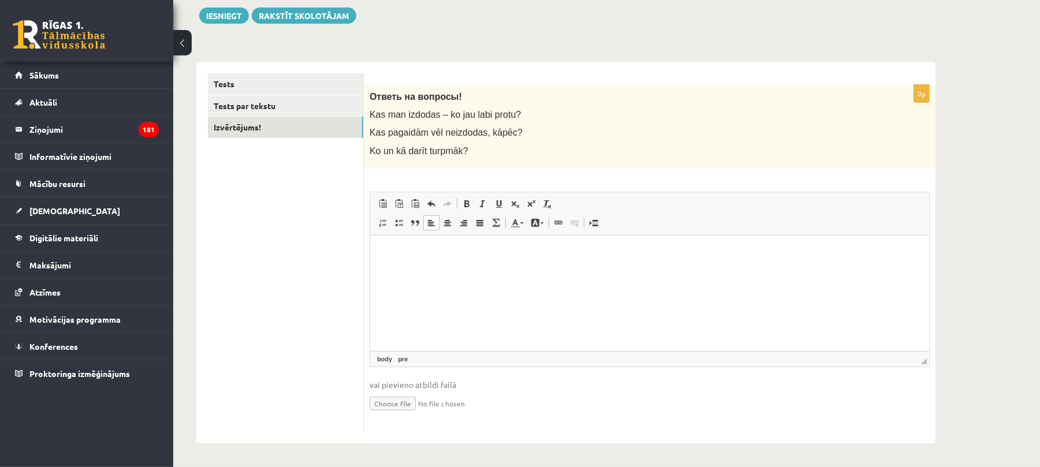
click at [389, 260] on html at bounding box center [649, 252] width 559 height 35
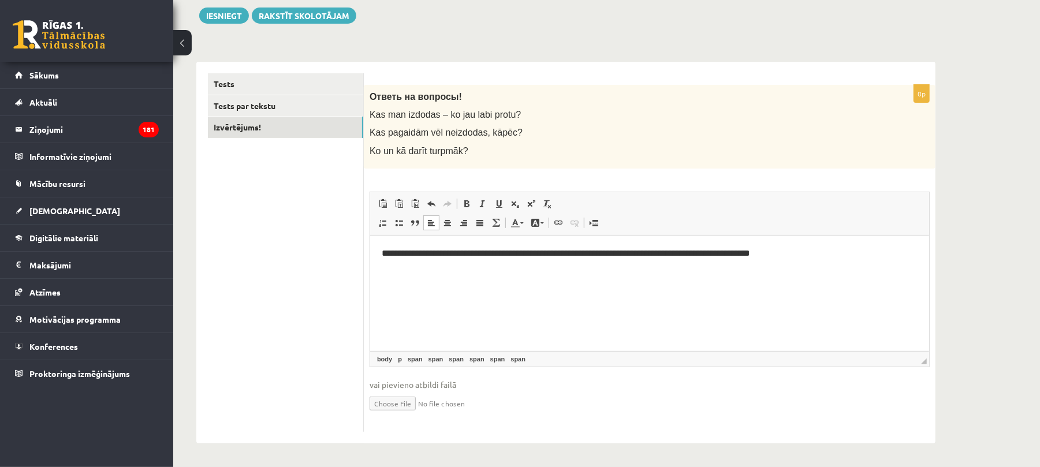
scroll to position [135, 0]
click at [229, 107] on link "Tests par tekstu" at bounding box center [285, 105] width 155 height 21
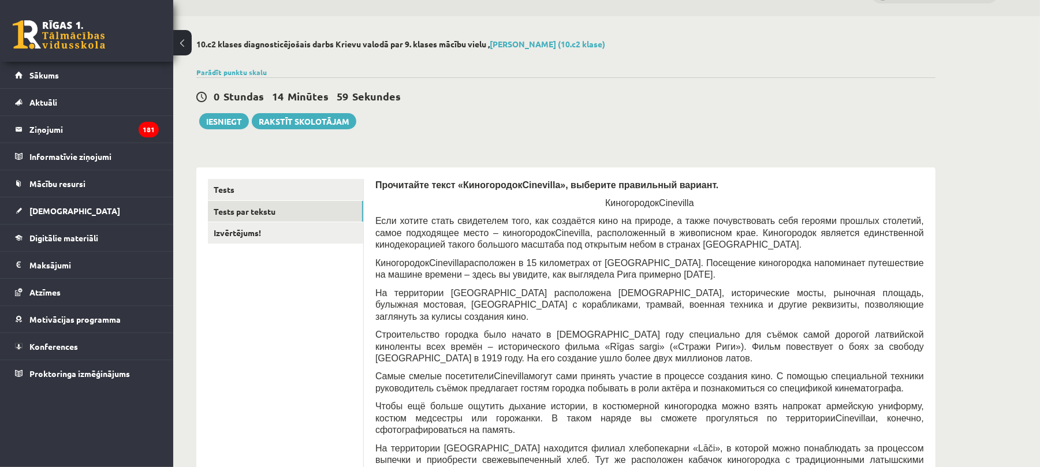
scroll to position [21, 0]
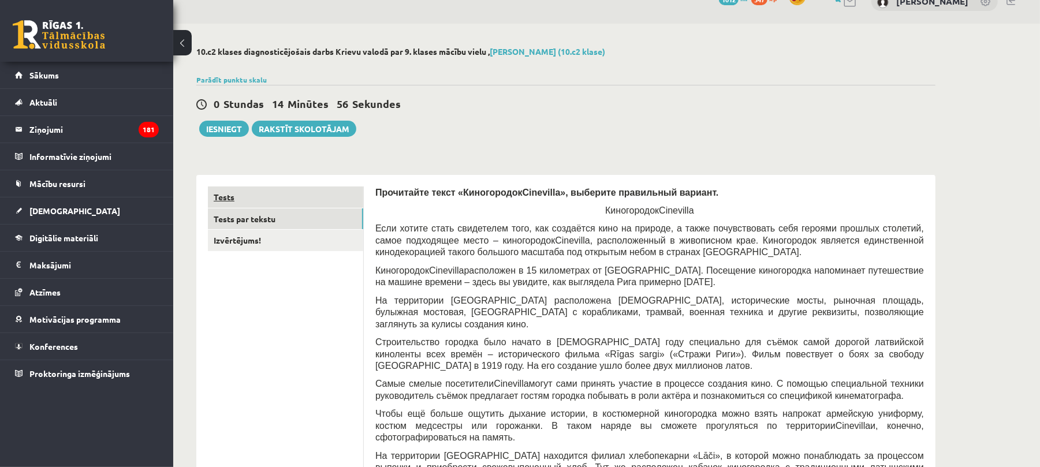
click at [228, 200] on link "Tests" at bounding box center [285, 197] width 155 height 21
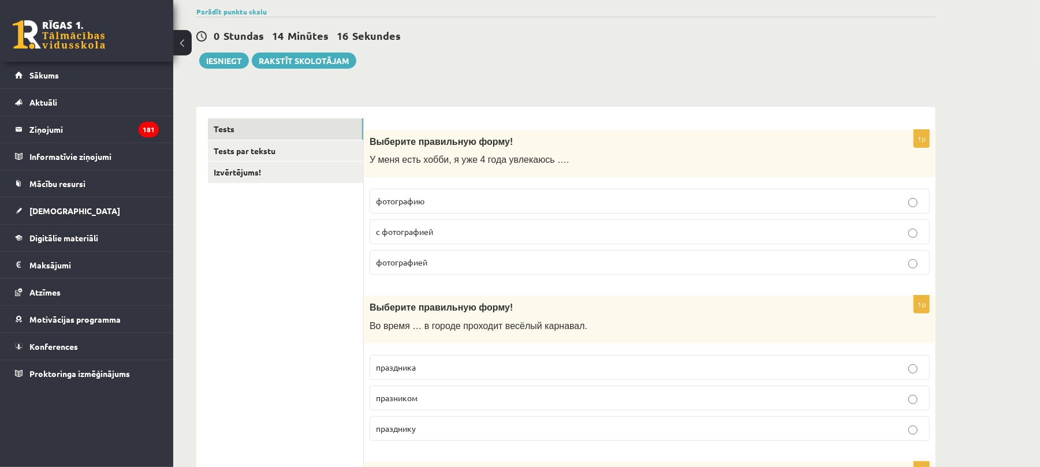
scroll to position [0, 0]
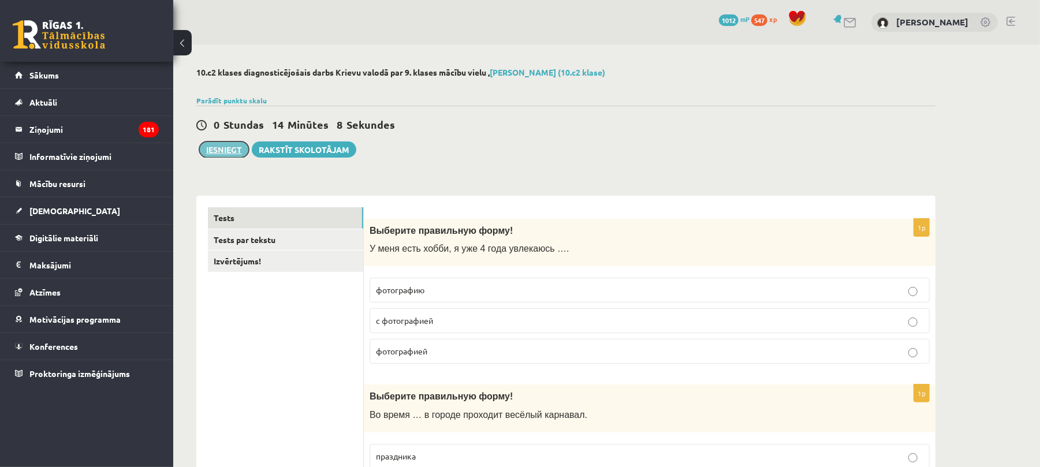
click at [218, 151] on button "Iesniegt" at bounding box center [224, 149] width 50 height 16
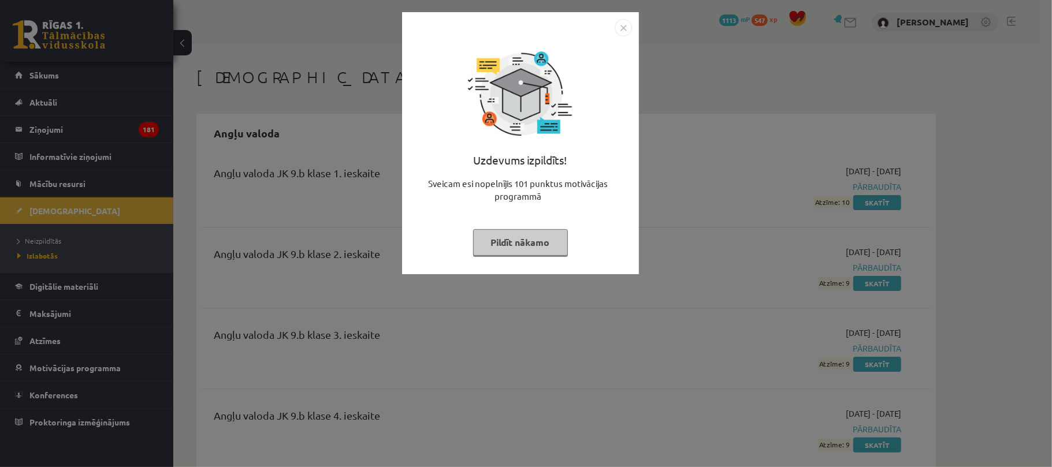
click at [621, 25] on img "Close" at bounding box center [622, 27] width 17 height 17
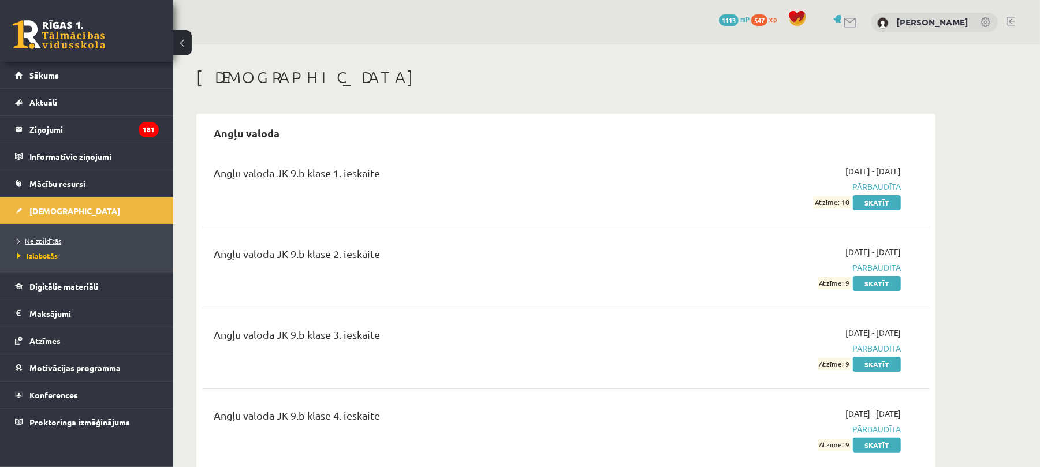
click at [39, 238] on span "Neizpildītās" at bounding box center [39, 240] width 44 height 9
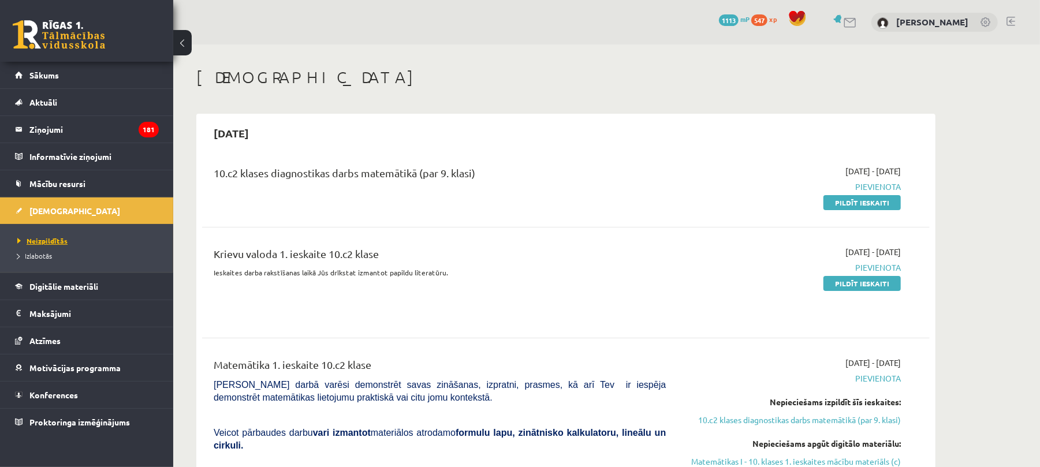
click at [56, 238] on span "Neizpildītās" at bounding box center [42, 240] width 50 height 9
click at [855, 282] on link "Pildīt ieskaiti" at bounding box center [861, 283] width 77 height 15
click at [853, 284] on link "Pildīt ieskaiti" at bounding box center [861, 283] width 77 height 15
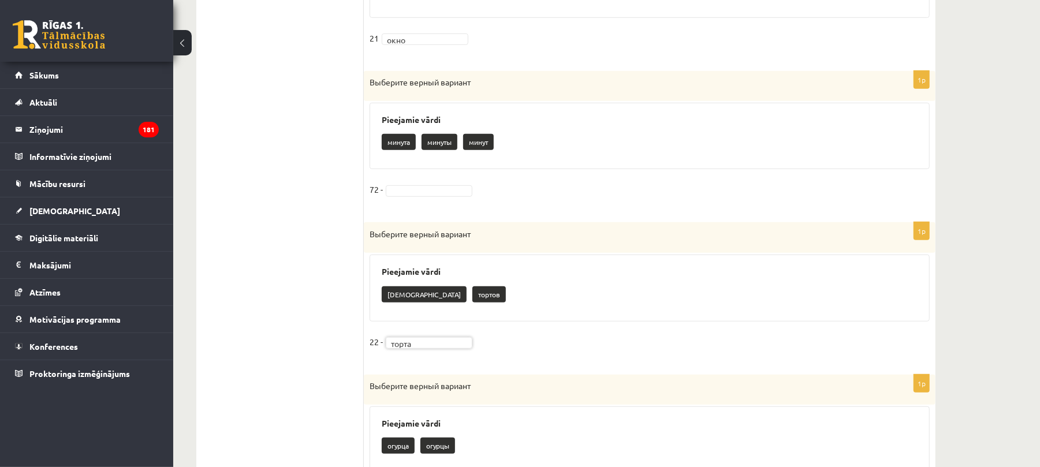
scroll to position [499, 0]
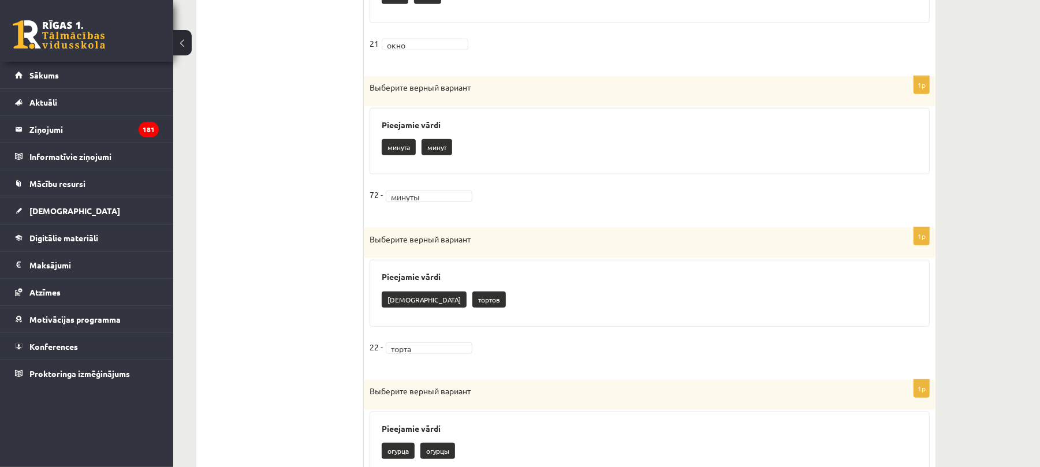
drag, startPoint x: 1047, startPoint y: 199, endPoint x: 999, endPoint y: 79, distance: 129.3
click at [999, 79] on div "**********" at bounding box center [606, 355] width 867 height 1618
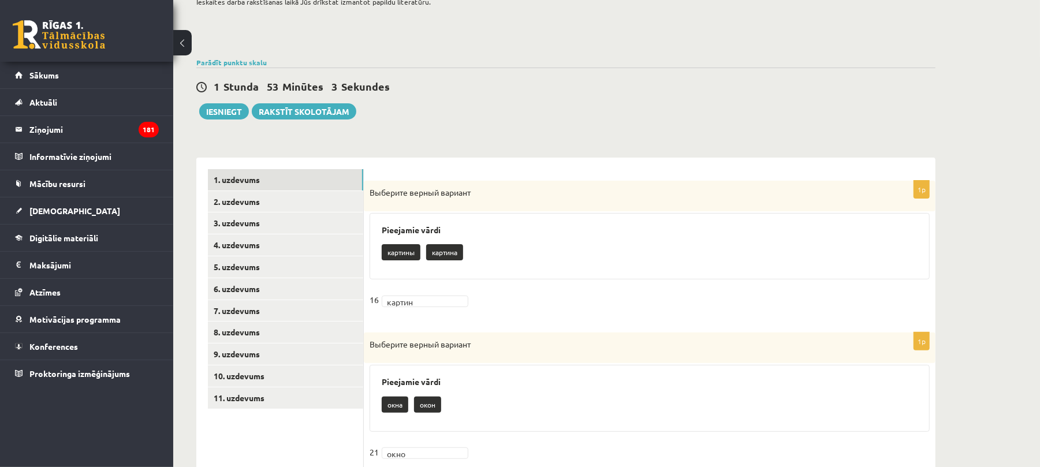
scroll to position [0, 0]
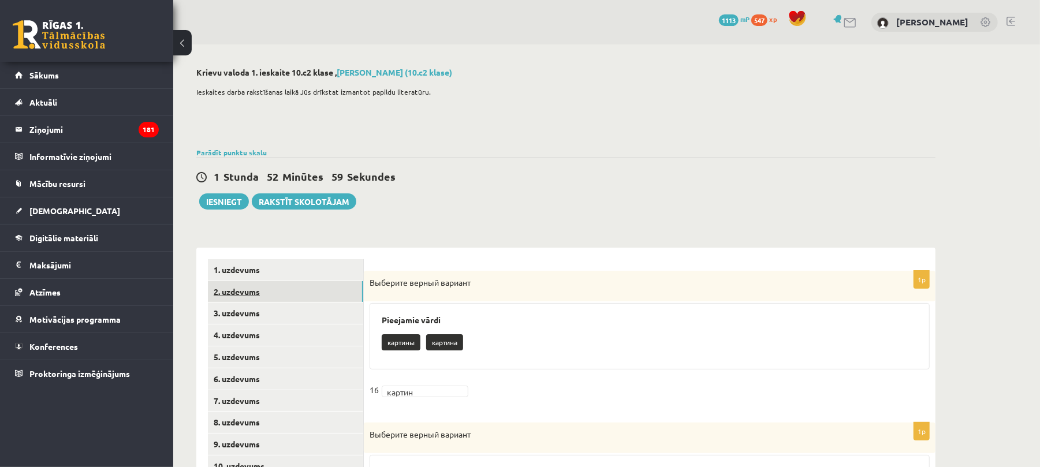
click at [251, 290] on link "2. uzdevums" at bounding box center [285, 291] width 155 height 21
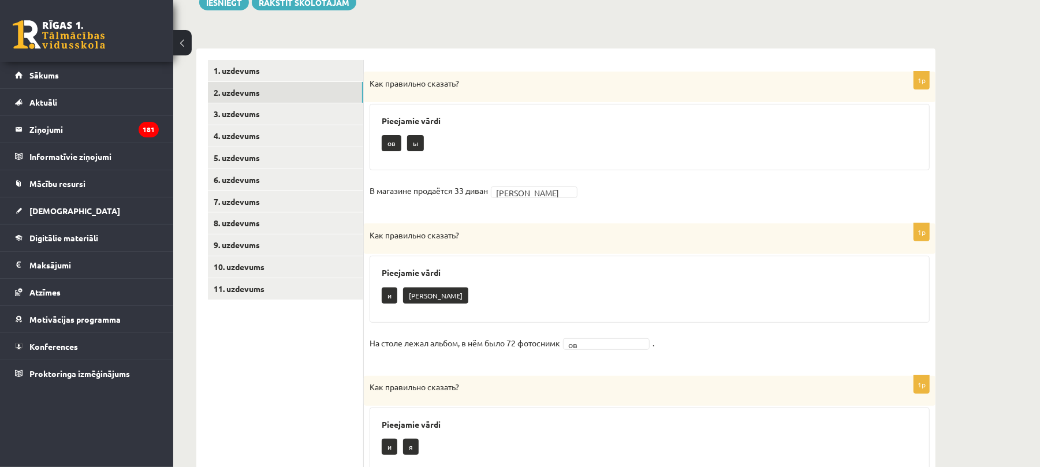
scroll to position [197, 0]
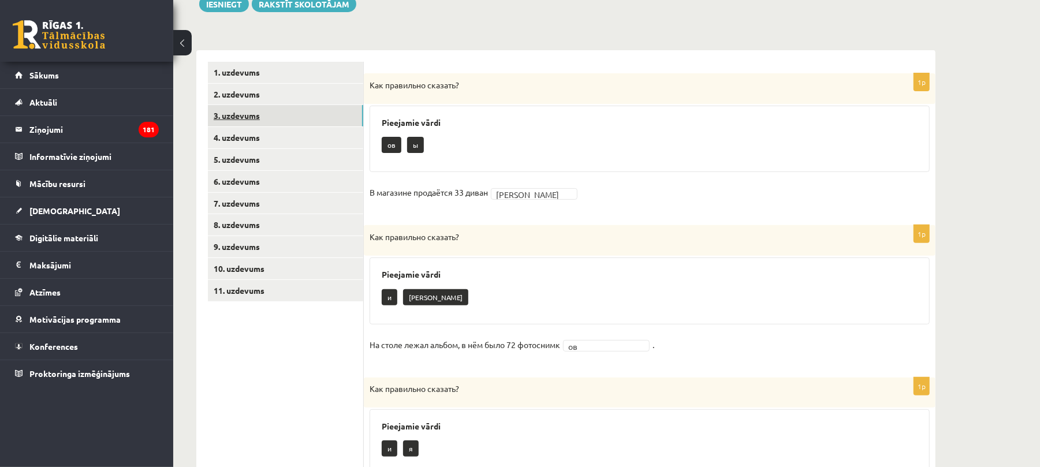
click at [233, 109] on link "3. uzdevums" at bounding box center [285, 115] width 155 height 21
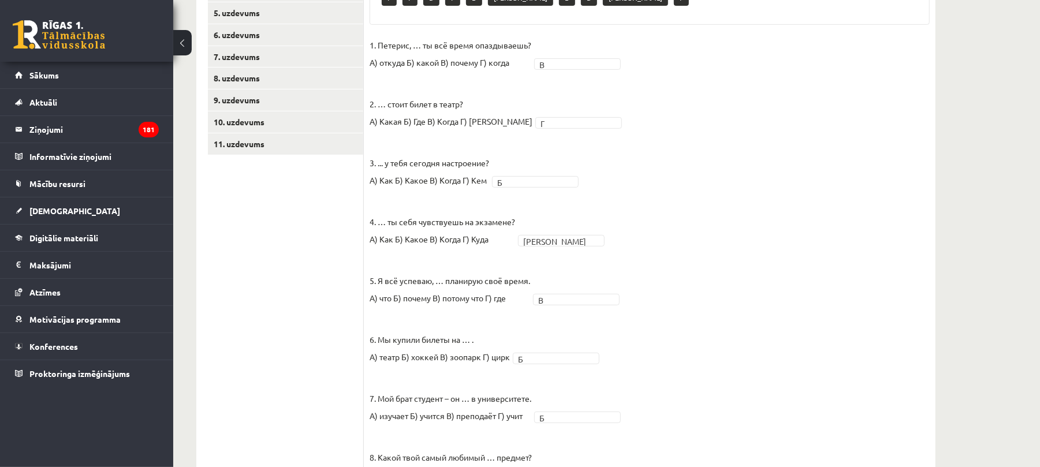
scroll to position [248, 0]
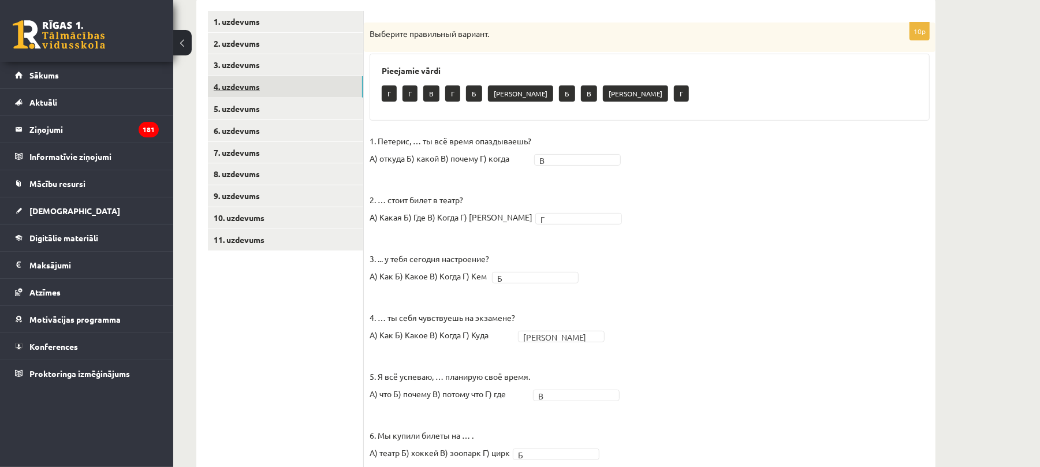
click at [244, 83] on link "4. uzdevums" at bounding box center [285, 86] width 155 height 21
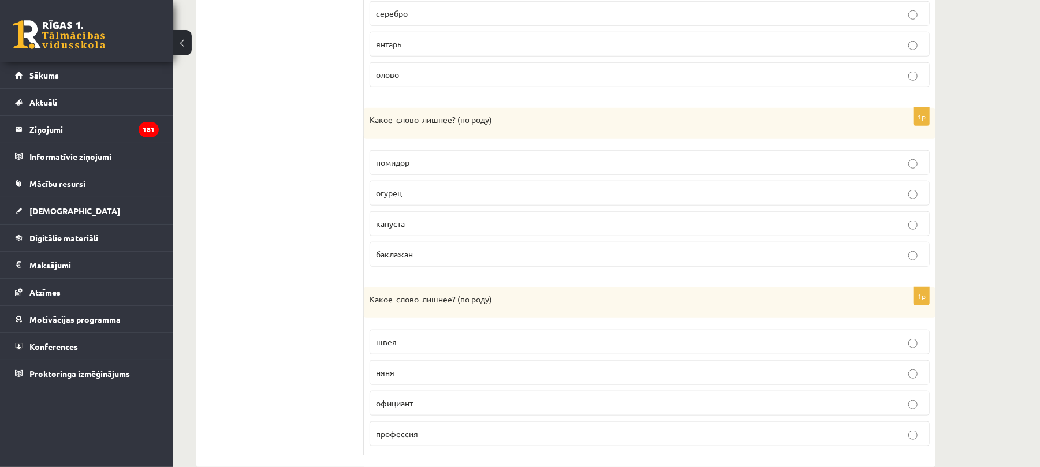
scroll to position [732, 0]
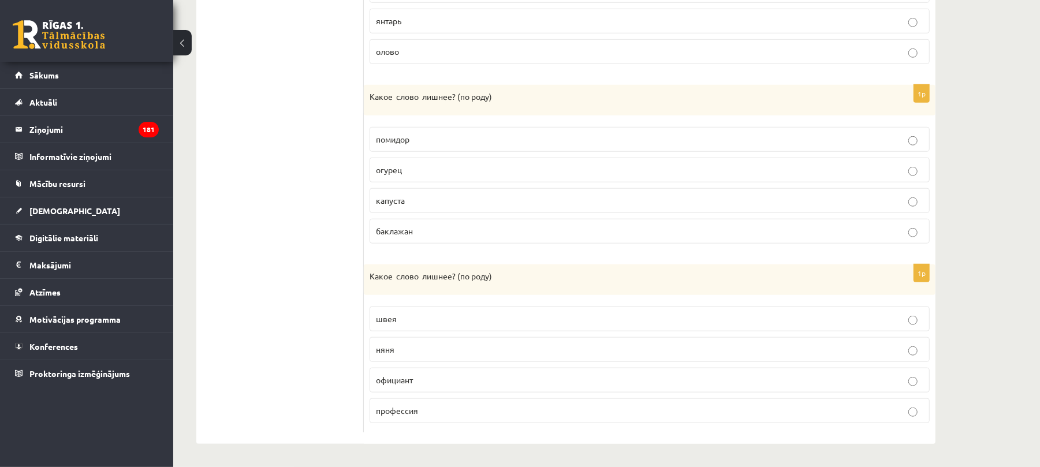
click at [819, 423] on label "профессия" at bounding box center [650, 410] width 560 height 25
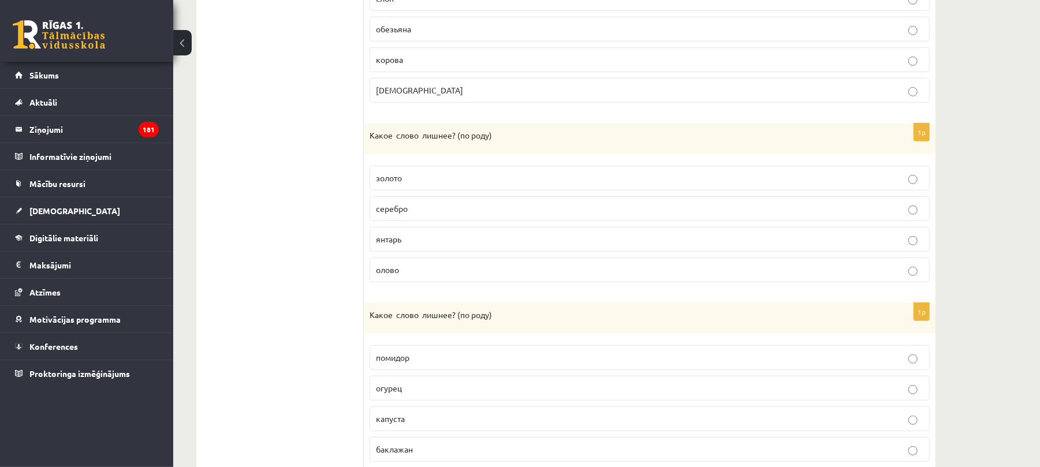
scroll to position [486, 0]
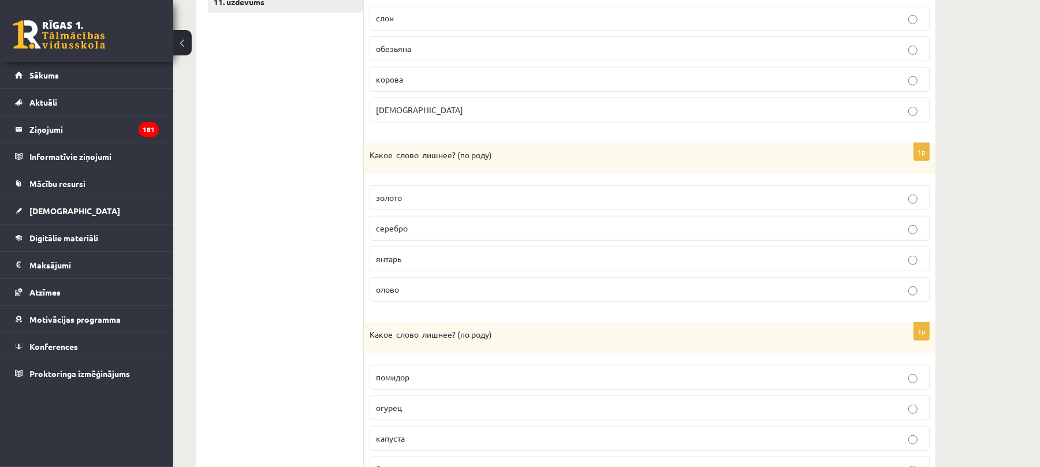
click at [922, 294] on p "олово" at bounding box center [649, 290] width 547 height 12
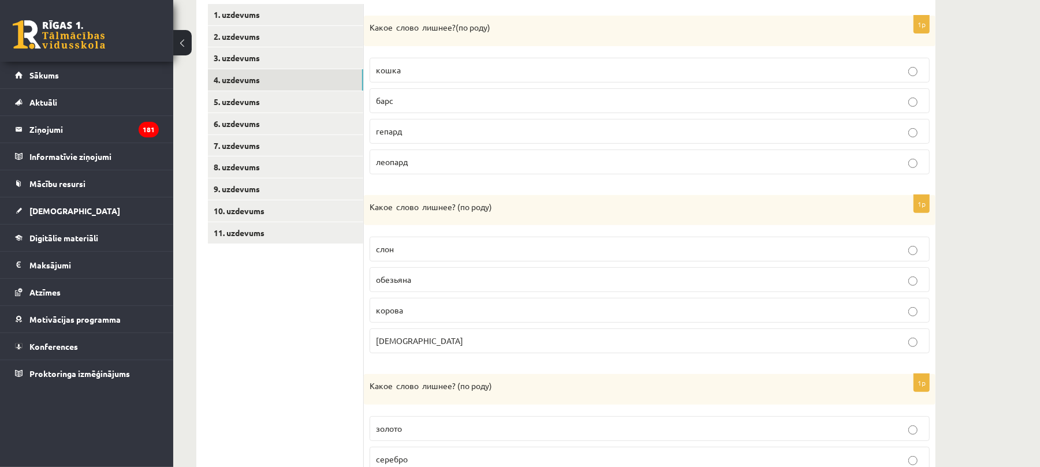
scroll to position [225, 0]
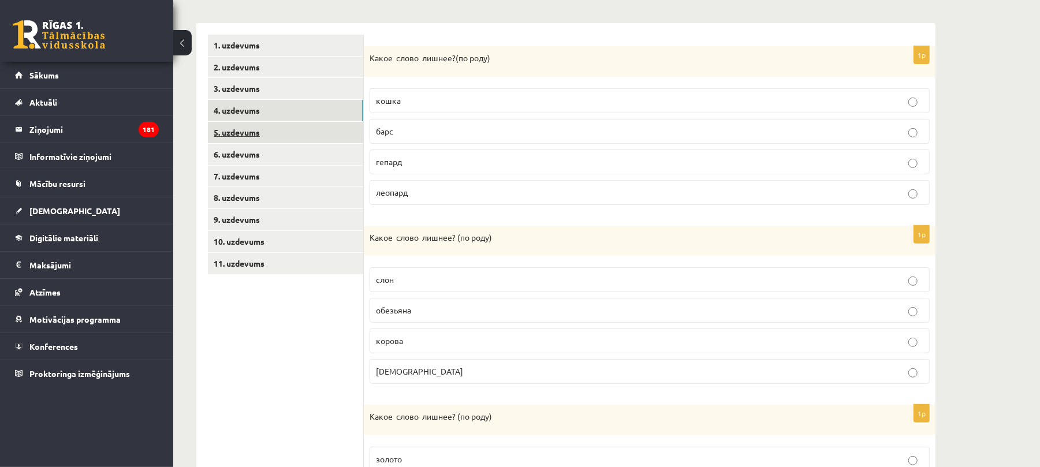
click at [229, 132] on link "5. uzdevums" at bounding box center [285, 132] width 155 height 21
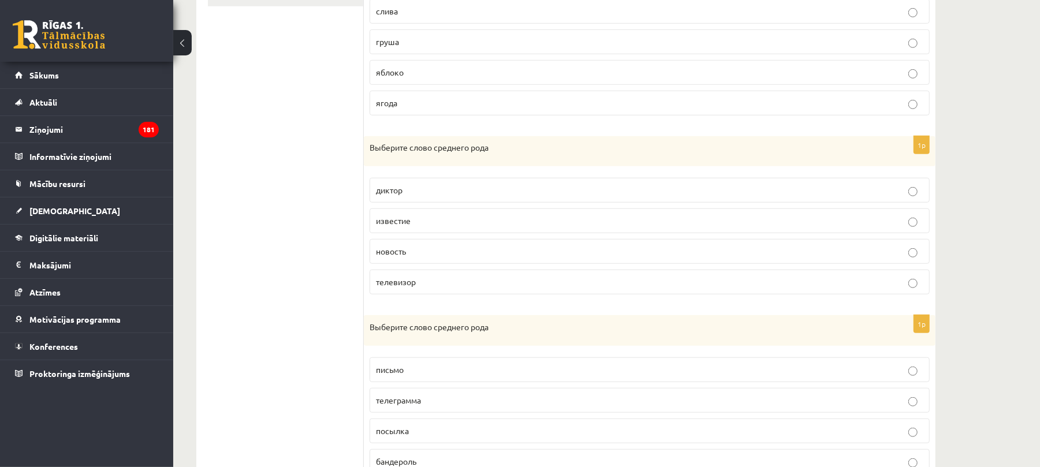
scroll to position [518, 0]
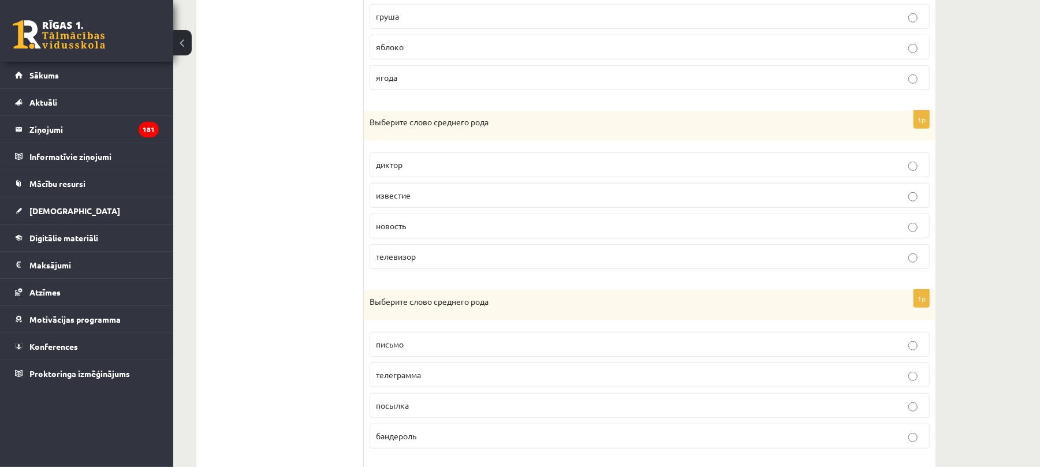
click at [887, 253] on label "телевизор" at bounding box center [650, 256] width 560 height 25
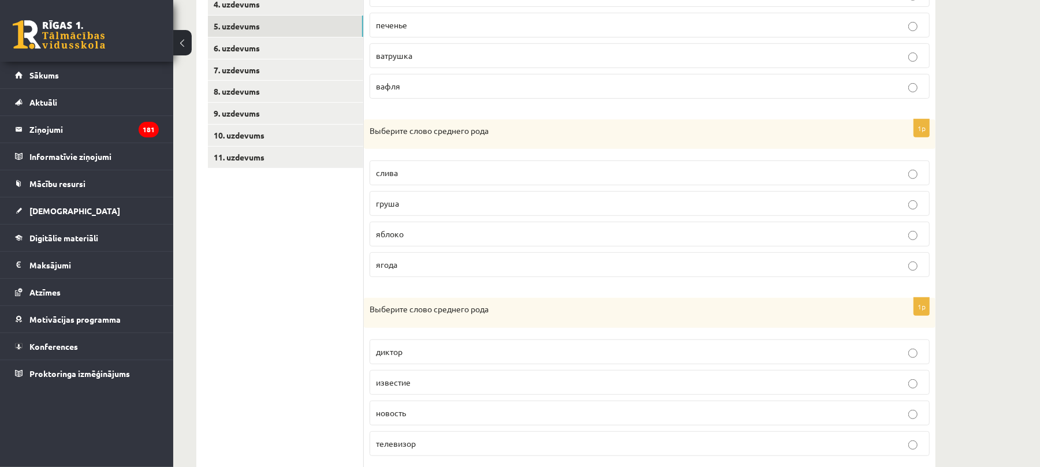
scroll to position [0, 0]
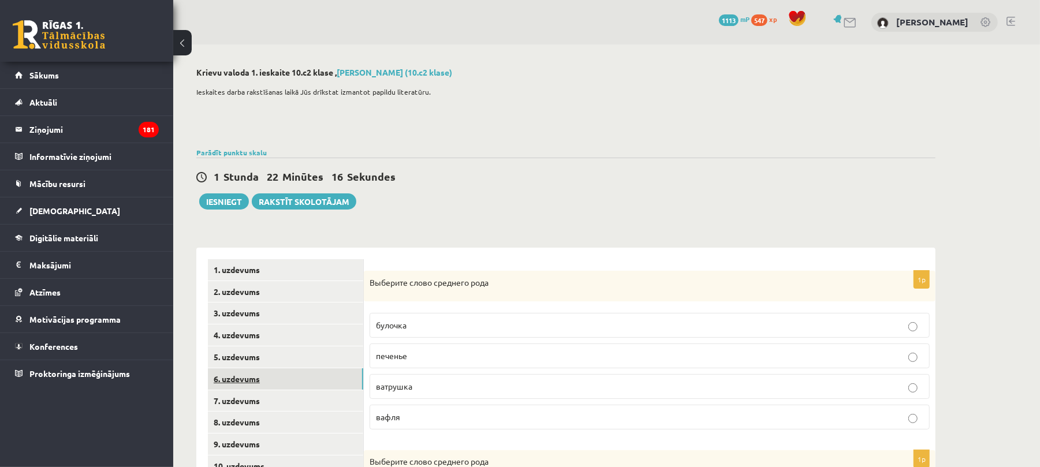
click at [246, 377] on link "6. uzdevums" at bounding box center [285, 378] width 155 height 21
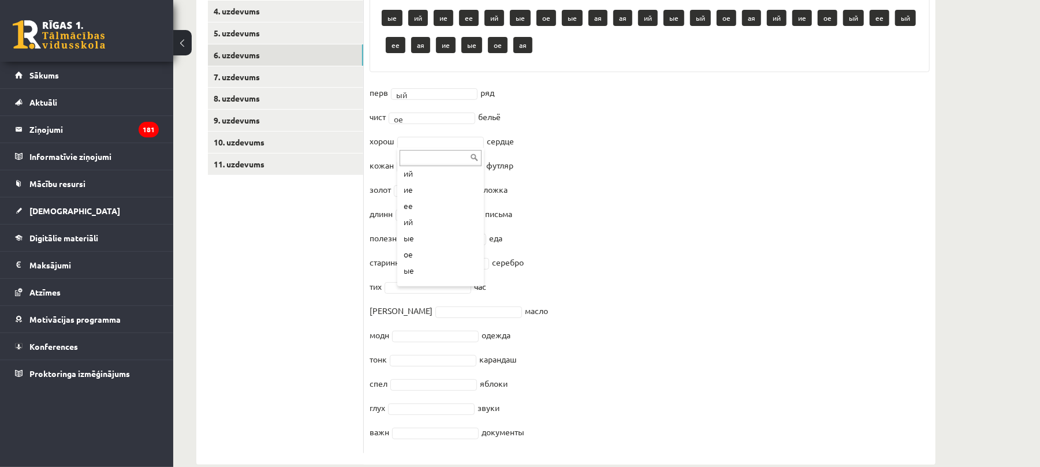
scroll to position [40, 0]
click at [418, 178] on input "text" at bounding box center [439, 182] width 82 height 16
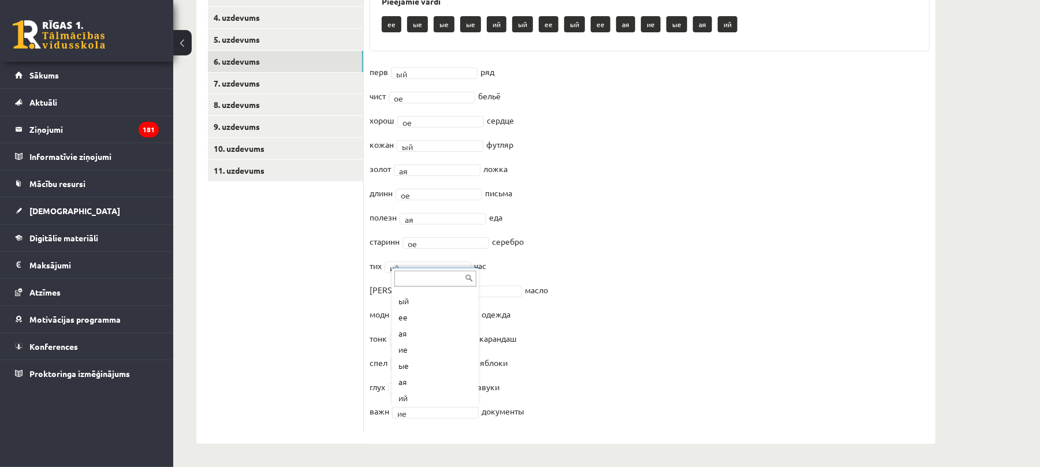
scroll to position [127, 0]
click at [228, 84] on link "7. uzdevums" at bounding box center [285, 83] width 155 height 21
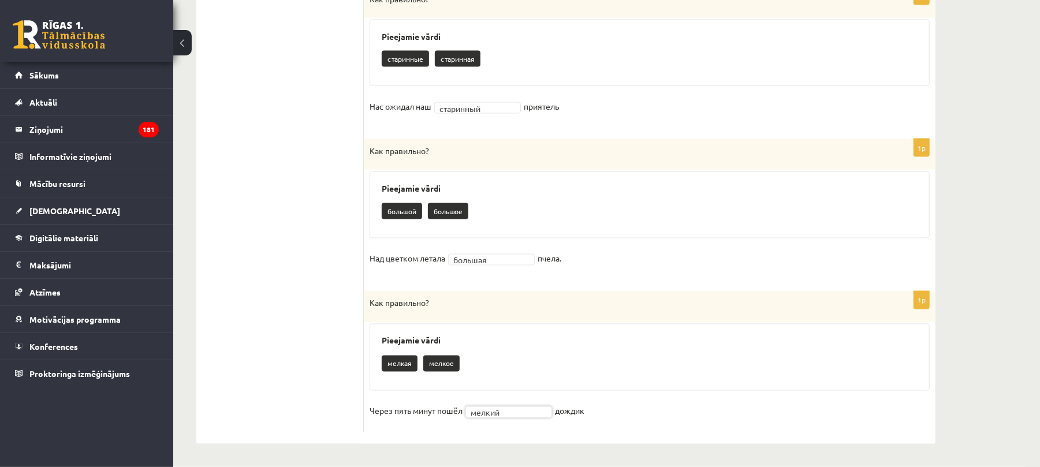
scroll to position [167, 0]
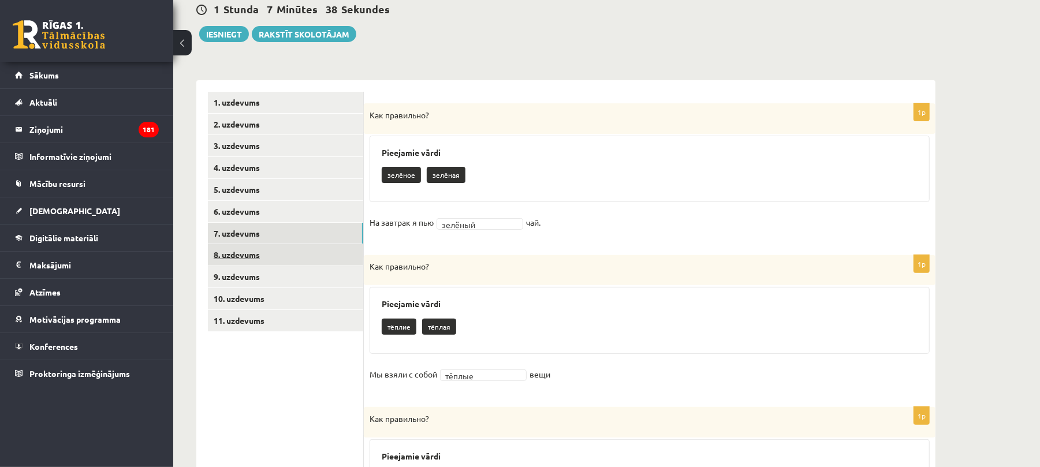
click at [252, 252] on link "8. uzdevums" at bounding box center [285, 254] width 155 height 21
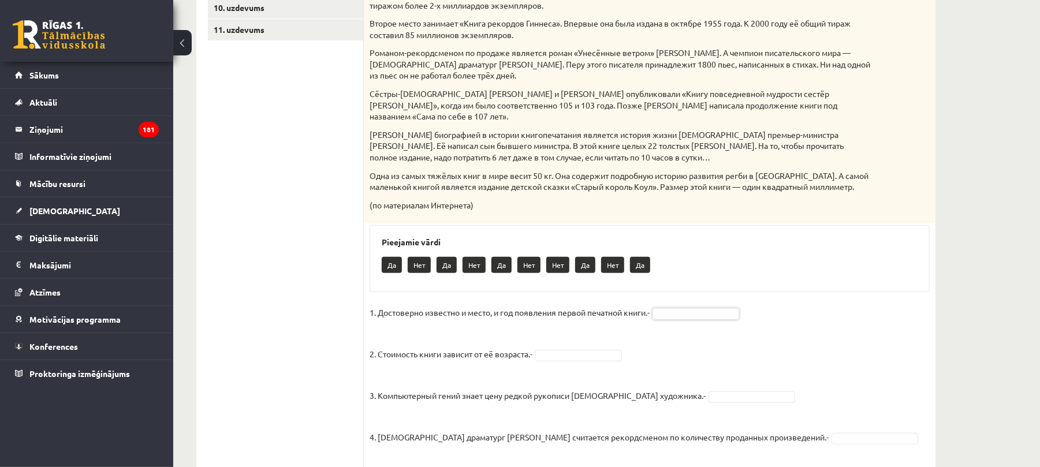
scroll to position [486, 0]
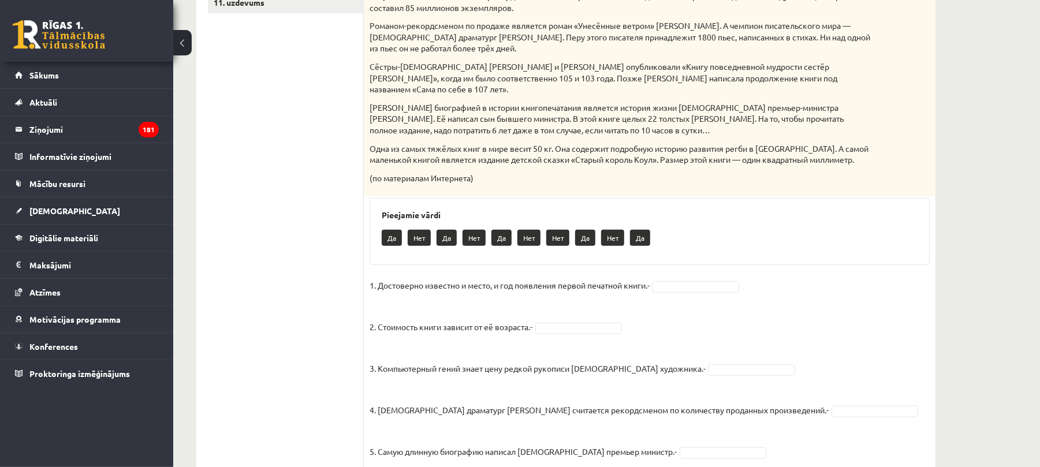
click at [460, 284] on fieldset "1. Достоверно известно и место, и год появления первой печатной книги.- 2. Стои…" at bounding box center [650, 381] width 560 height 208
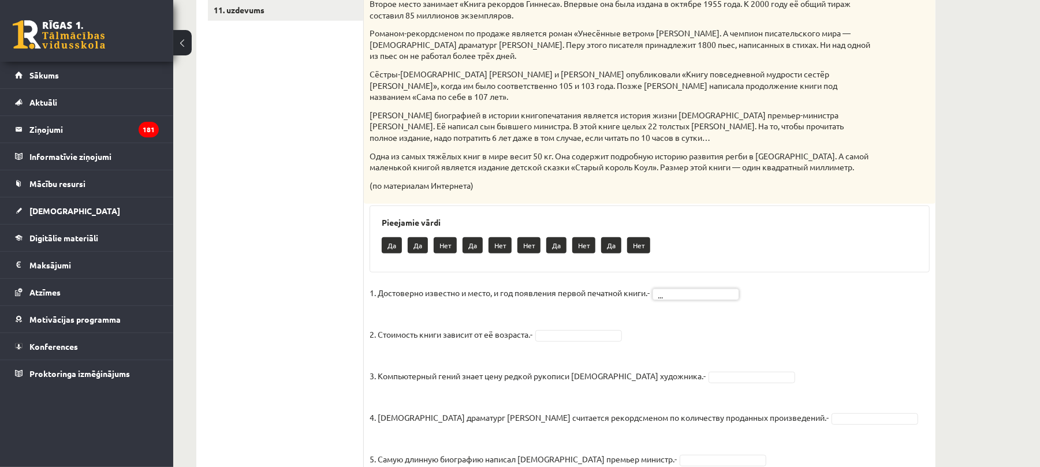
scroll to position [532, 0]
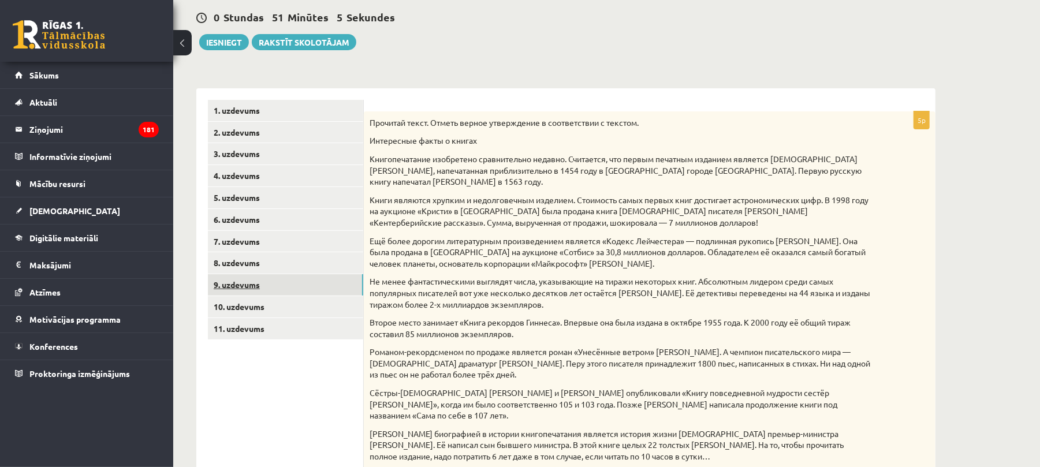
click at [229, 288] on link "9. uzdevums" at bounding box center [285, 284] width 155 height 21
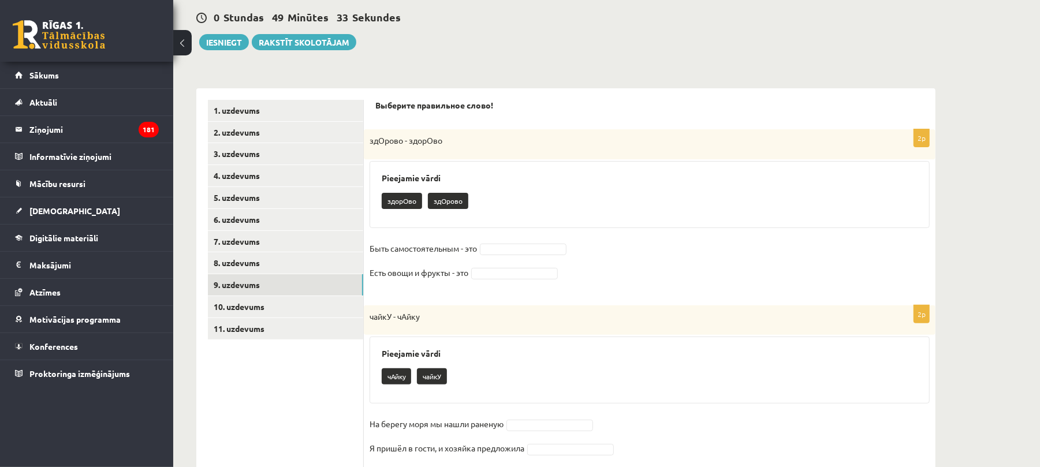
drag, startPoint x: 1045, startPoint y: 114, endPoint x: 1009, endPoint y: 73, distance: 54.4
click at [1009, 73] on div "**********" at bounding box center [606, 370] width 867 height 971
drag, startPoint x: 1046, startPoint y: 91, endPoint x: 1027, endPoint y: 93, distance: 19.7
click at [1027, 93] on div "**********" at bounding box center [606, 370] width 867 height 971
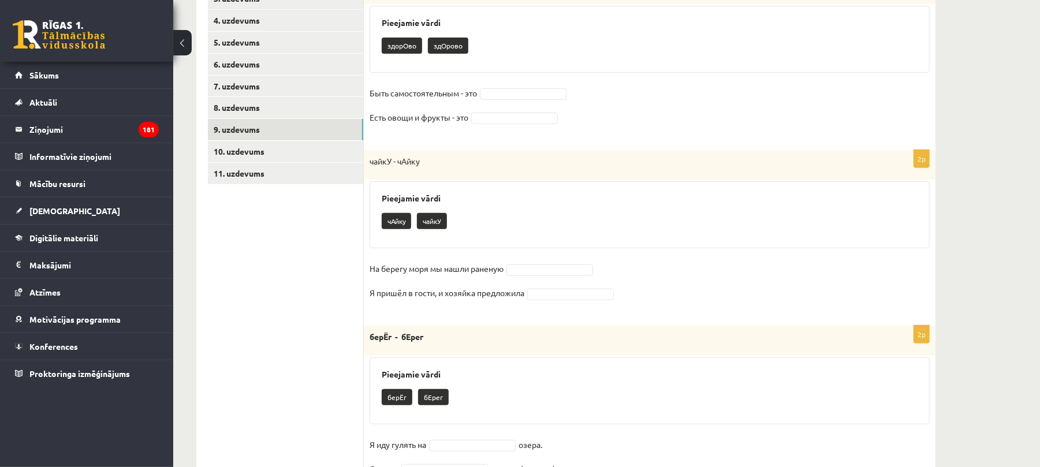
scroll to position [322, 0]
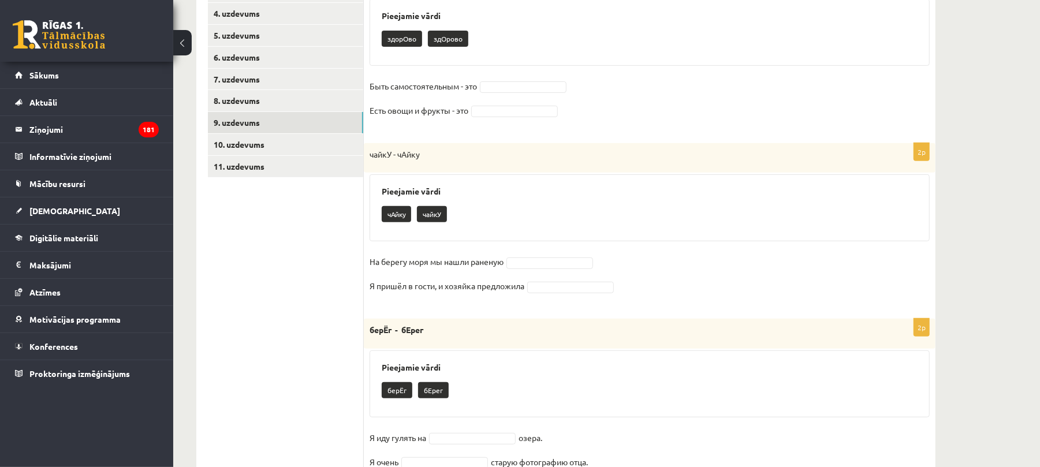
drag, startPoint x: 1046, startPoint y: 172, endPoint x: 964, endPoint y: 47, distance: 149.1
click at [964, 47] on div "**********" at bounding box center [606, 208] width 867 height 971
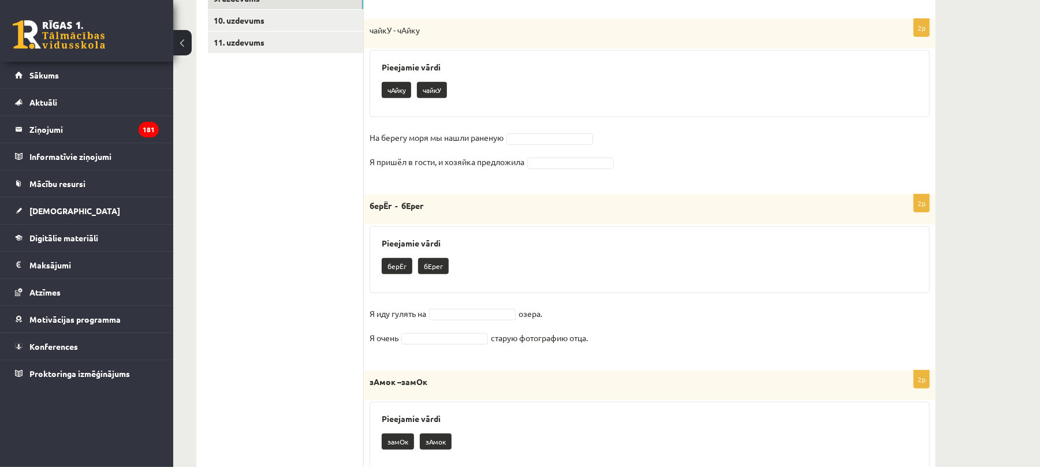
scroll to position [451, 0]
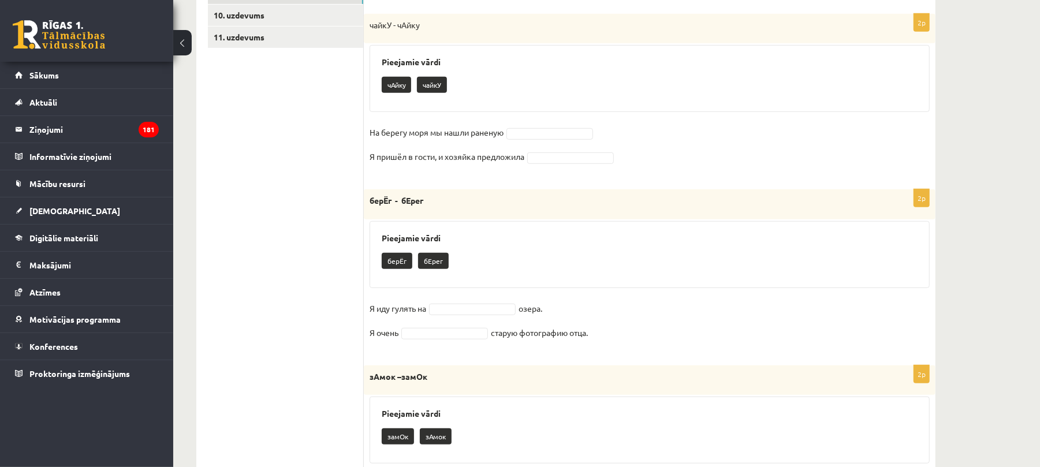
click at [430, 259] on p "бЕрег" at bounding box center [433, 261] width 31 height 16
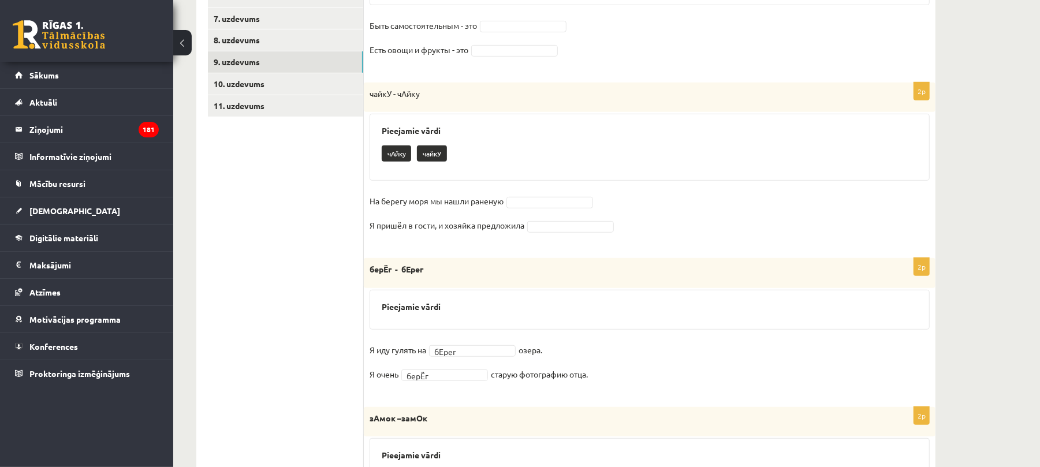
scroll to position [381, 0]
click at [525, 215] on input "text" at bounding box center [552, 220] width 82 height 16
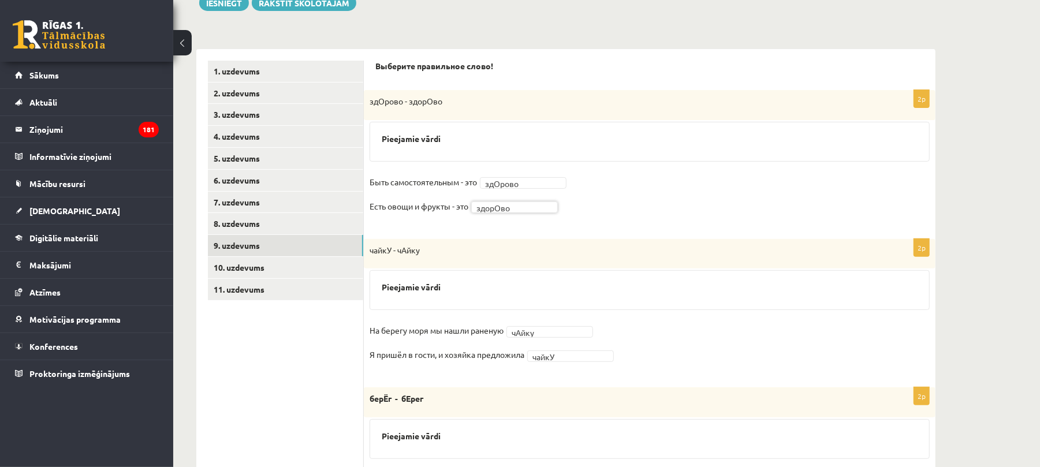
scroll to position [202, 0]
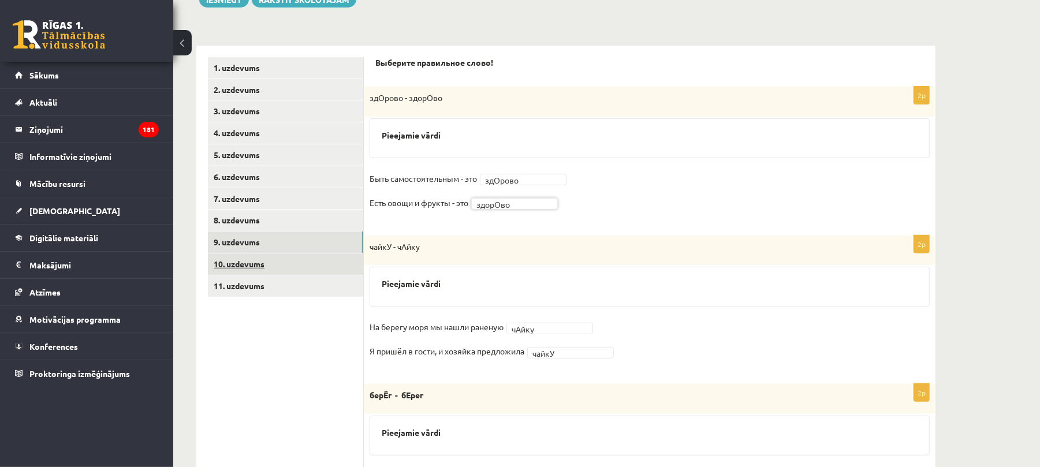
click at [231, 263] on link "10. uzdevums" at bounding box center [285, 264] width 155 height 21
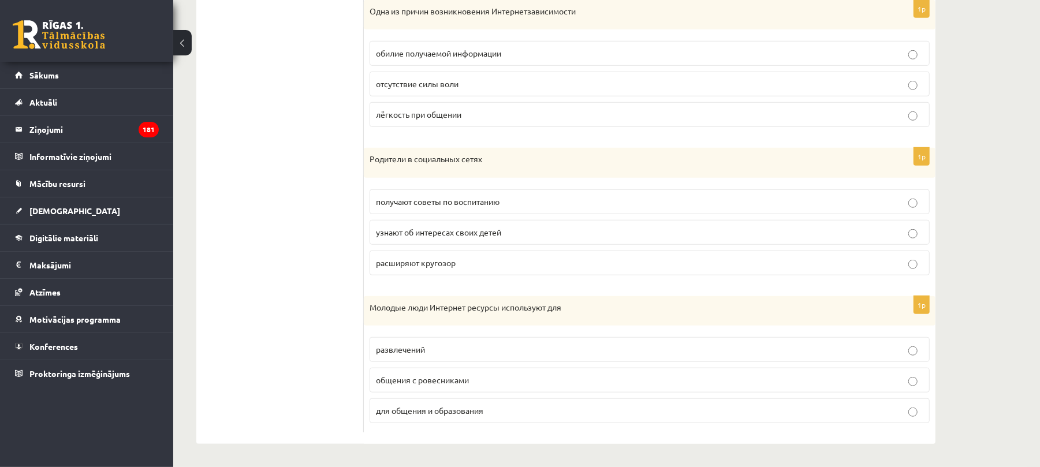
scroll to position [638, 0]
drag, startPoint x: 1035, startPoint y: 372, endPoint x: 1039, endPoint y: 328, distance: 44.1
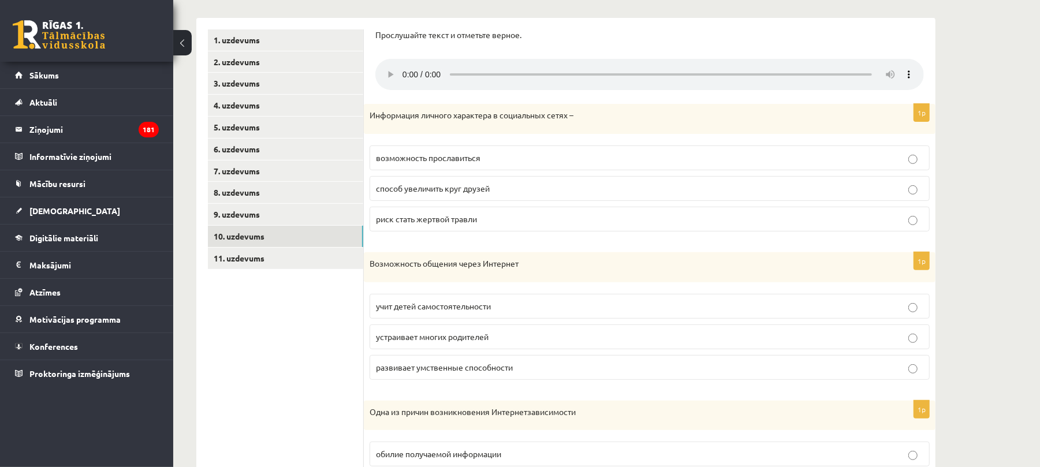
scroll to position [232, 0]
click at [231, 257] on link "11. uzdevums" at bounding box center [285, 256] width 155 height 21
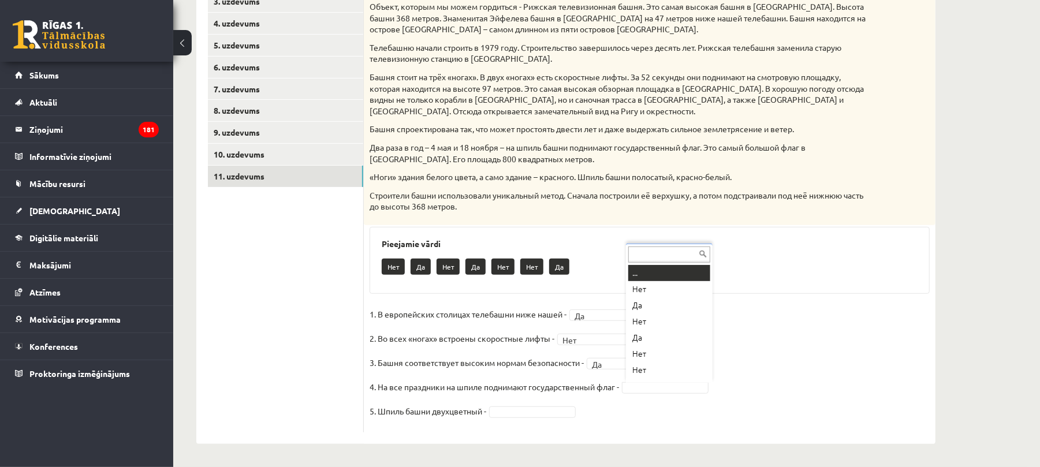
scroll to position [14, 0]
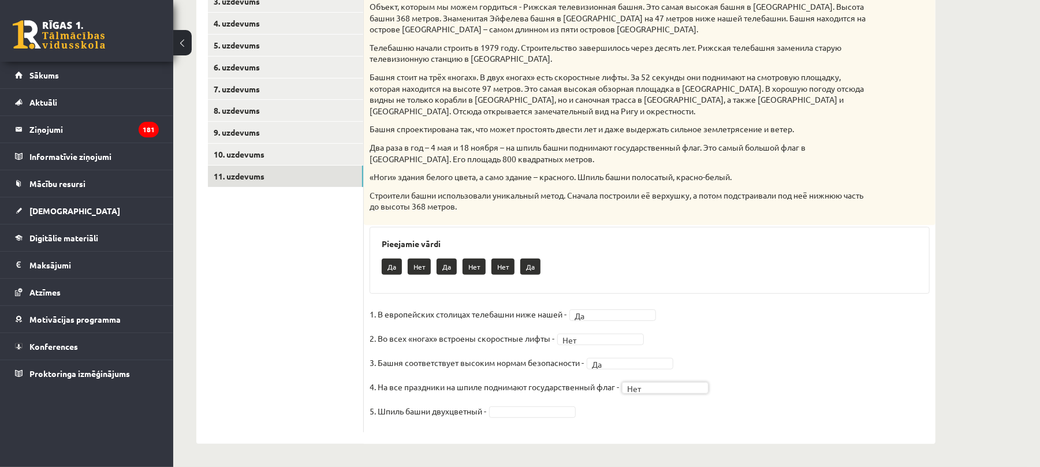
click at [531, 405] on fieldset "1. В европейских столицах телебашни ниже нашей - Да ** 2. Во всех «ногах» встро…" at bounding box center [650, 365] width 560 height 121
click at [236, 151] on link "10. uzdevums" at bounding box center [285, 154] width 155 height 21
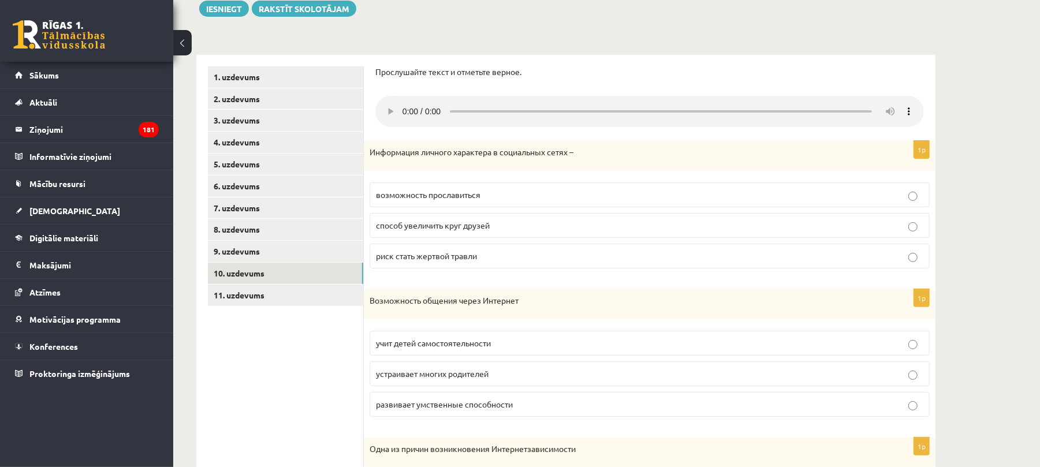
scroll to position [201, 0]
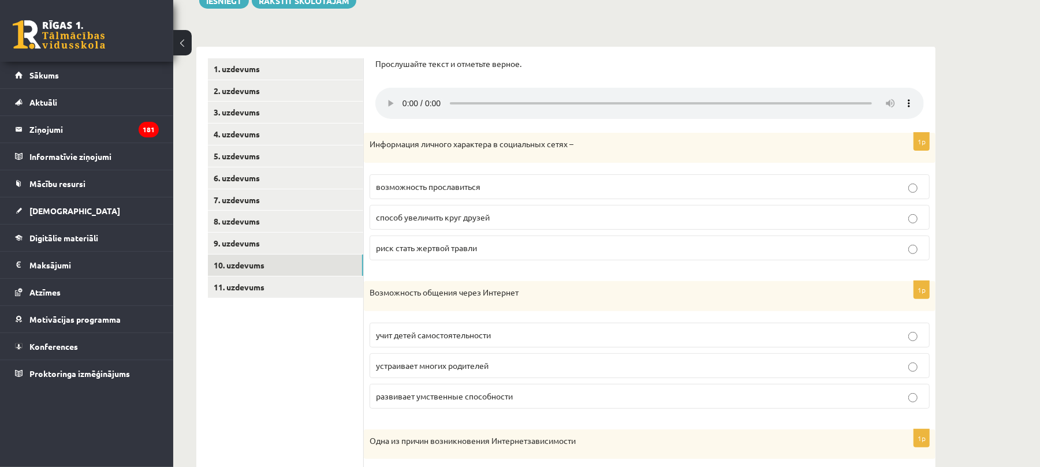
click at [901, 223] on p "способ увеличить круг друзей" at bounding box center [649, 217] width 547 height 12
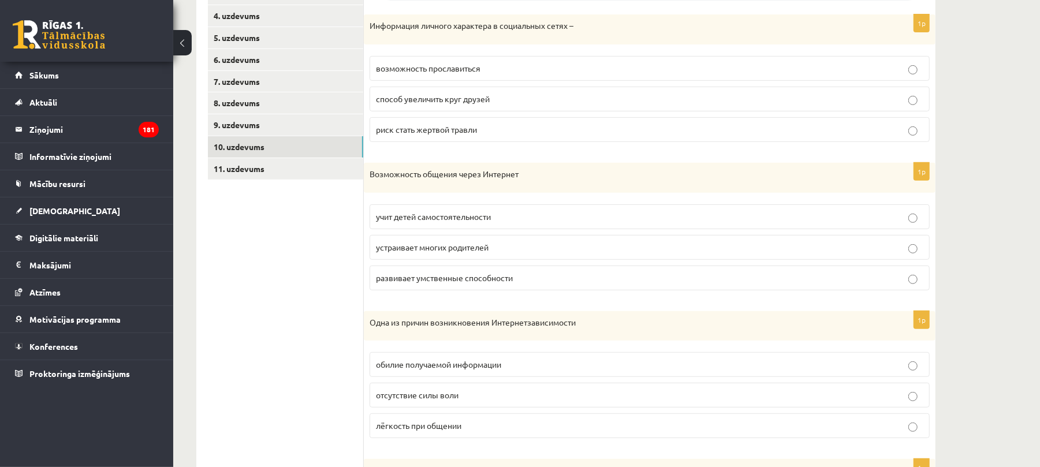
scroll to position [437, 0]
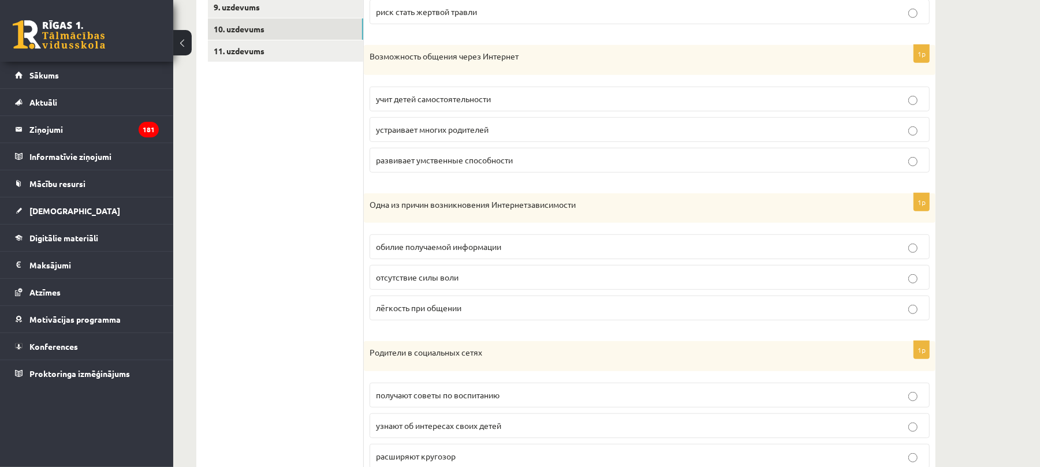
drag, startPoint x: 1039, startPoint y: 336, endPoint x: 1051, endPoint y: 255, distance: 81.7
click at [1013, 250] on div "**********" at bounding box center [606, 133] width 867 height 1053
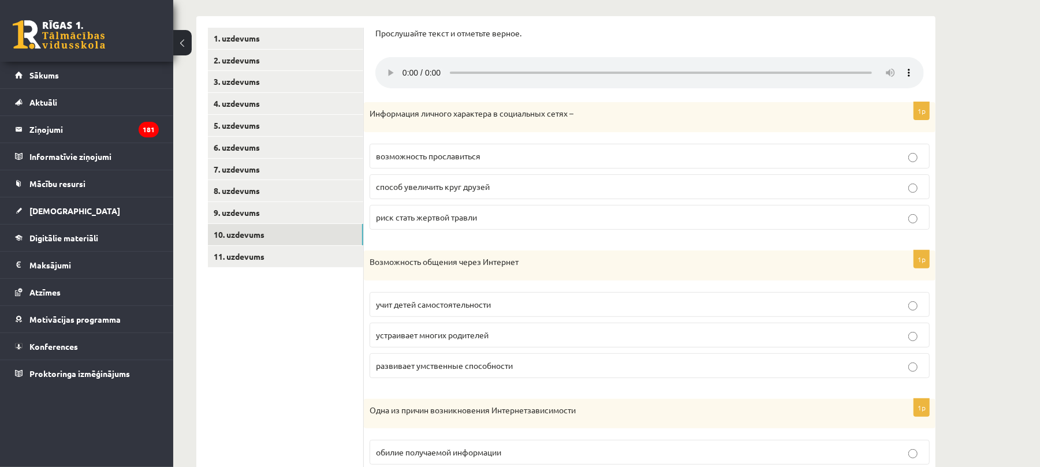
scroll to position [38, 0]
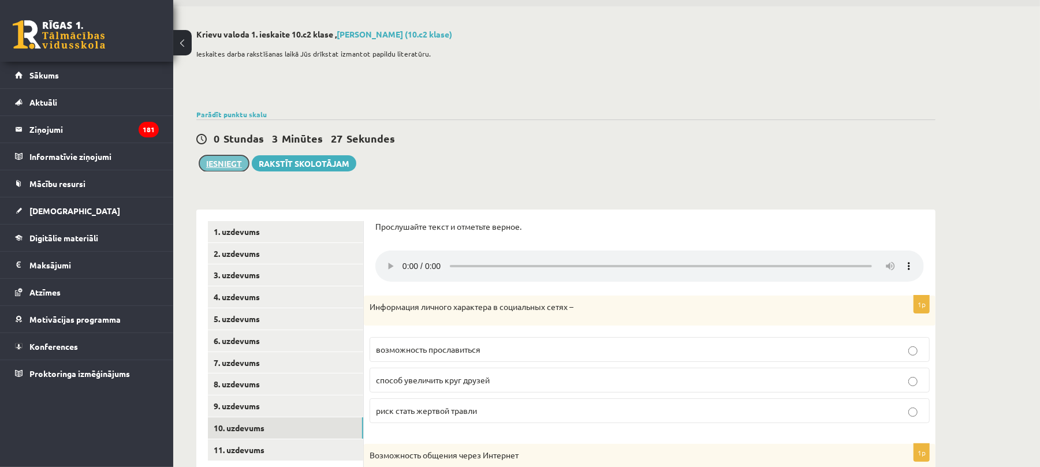
click at [220, 162] on button "Iesniegt" at bounding box center [224, 163] width 50 height 16
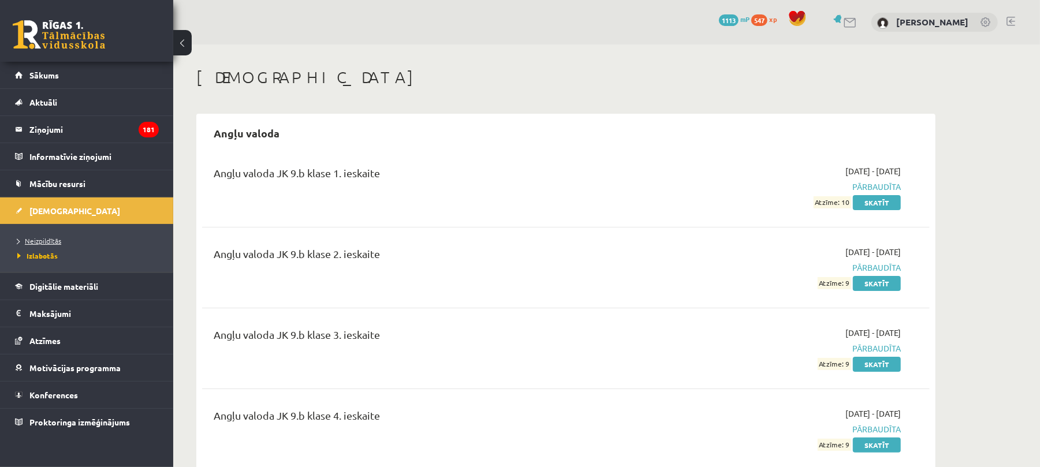
click at [42, 238] on span "Neizpildītās" at bounding box center [39, 240] width 44 height 9
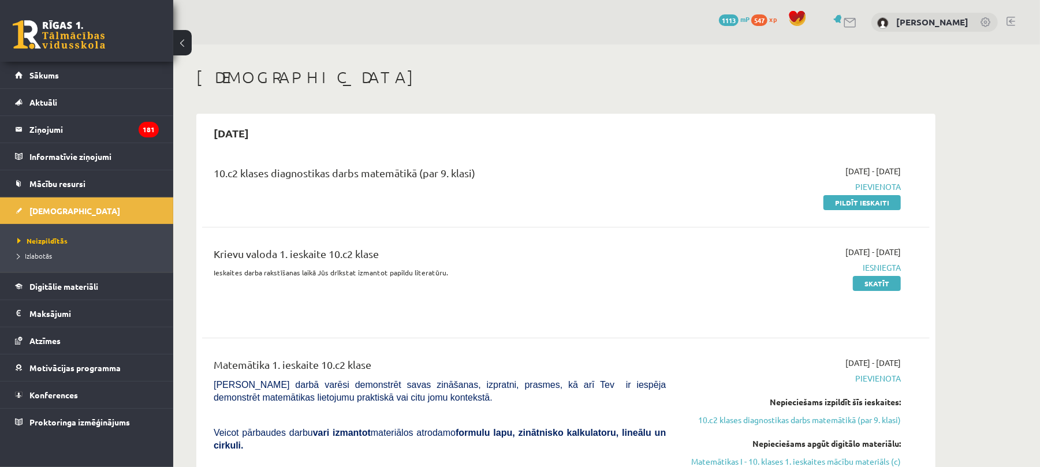
click at [1012, 24] on link at bounding box center [1011, 21] width 9 height 9
